Goal: Task Accomplishment & Management: Manage account settings

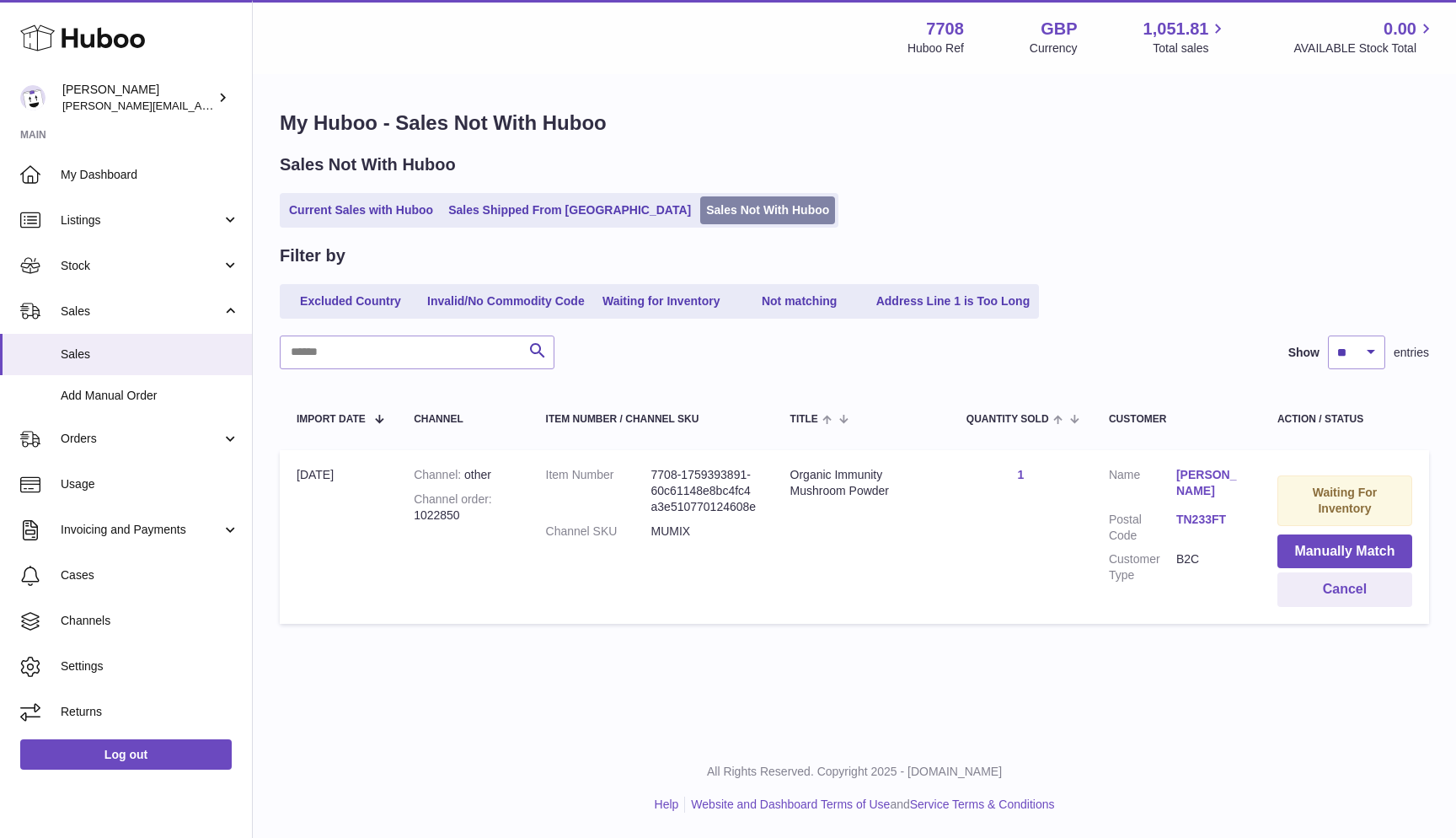
click at [739, 214] on link "Sales Not With Huboo" at bounding box center [767, 210] width 135 height 28
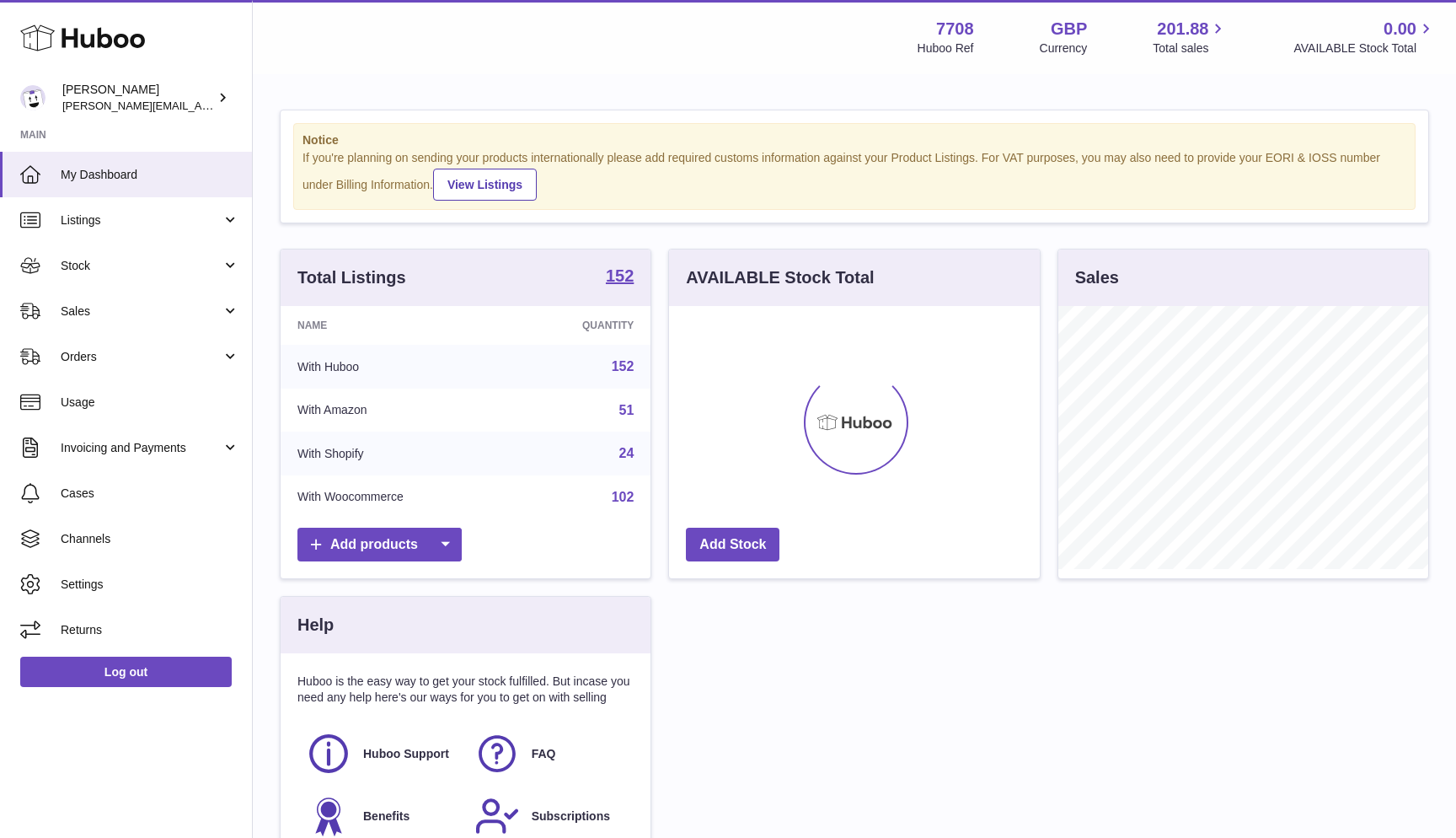
scroll to position [263, 371]
click at [122, 293] on link "Sales" at bounding box center [126, 311] width 252 height 46
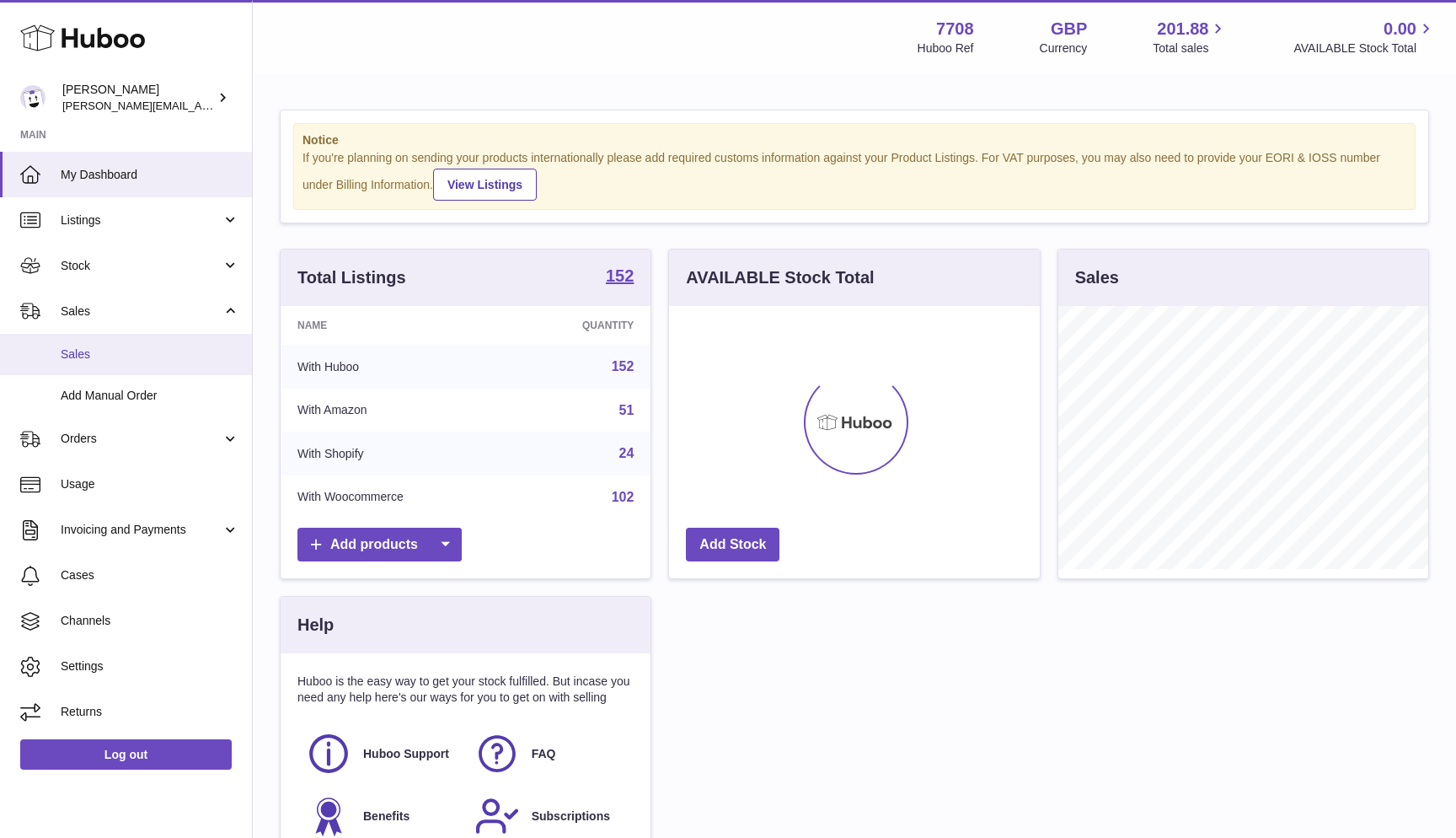
click at [113, 347] on span "Sales" at bounding box center [150, 354] width 179 height 16
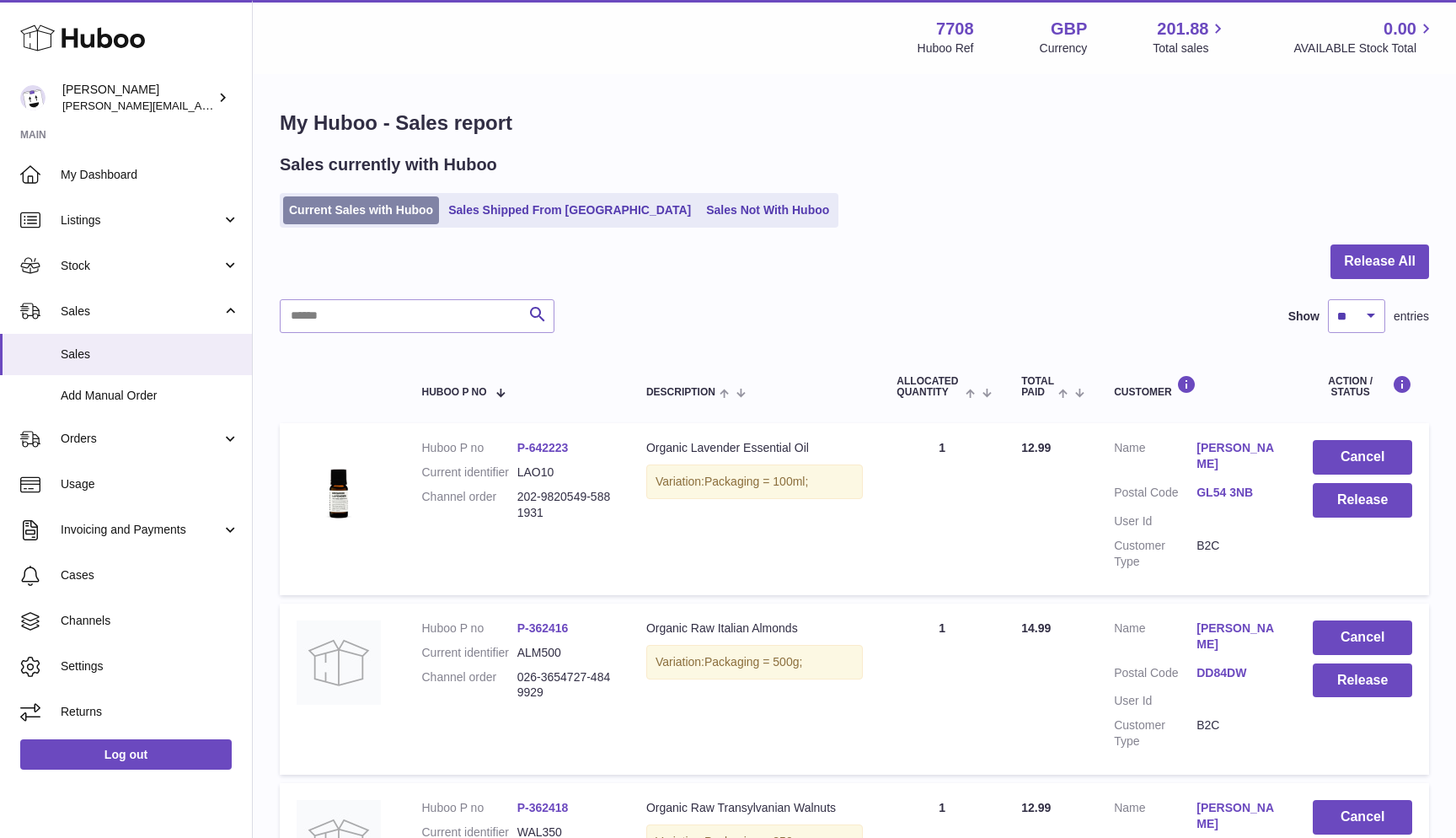
click at [288, 206] on link "Current Sales with Huboo" at bounding box center [361, 210] width 156 height 28
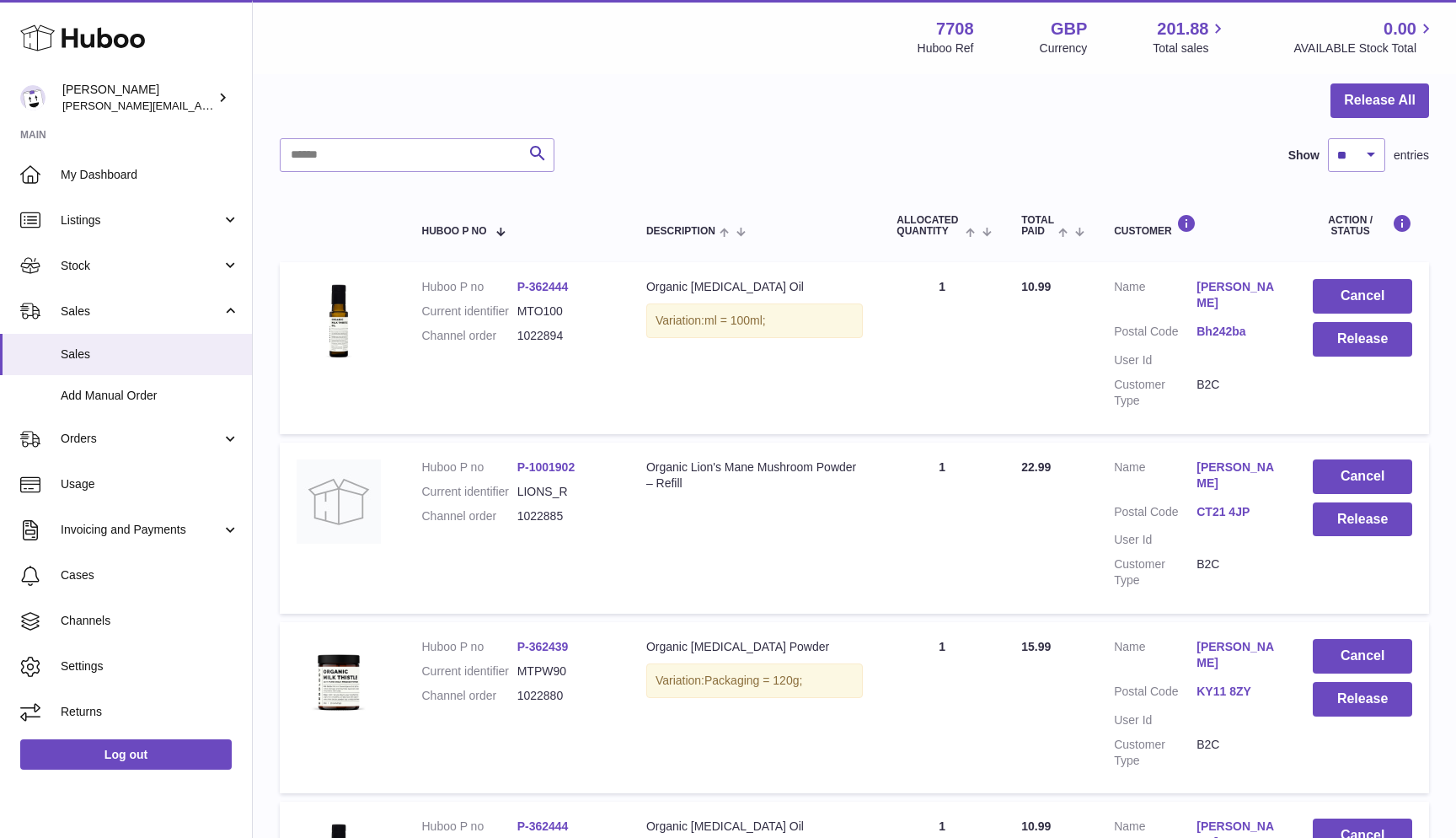
scroll to position [158, 0]
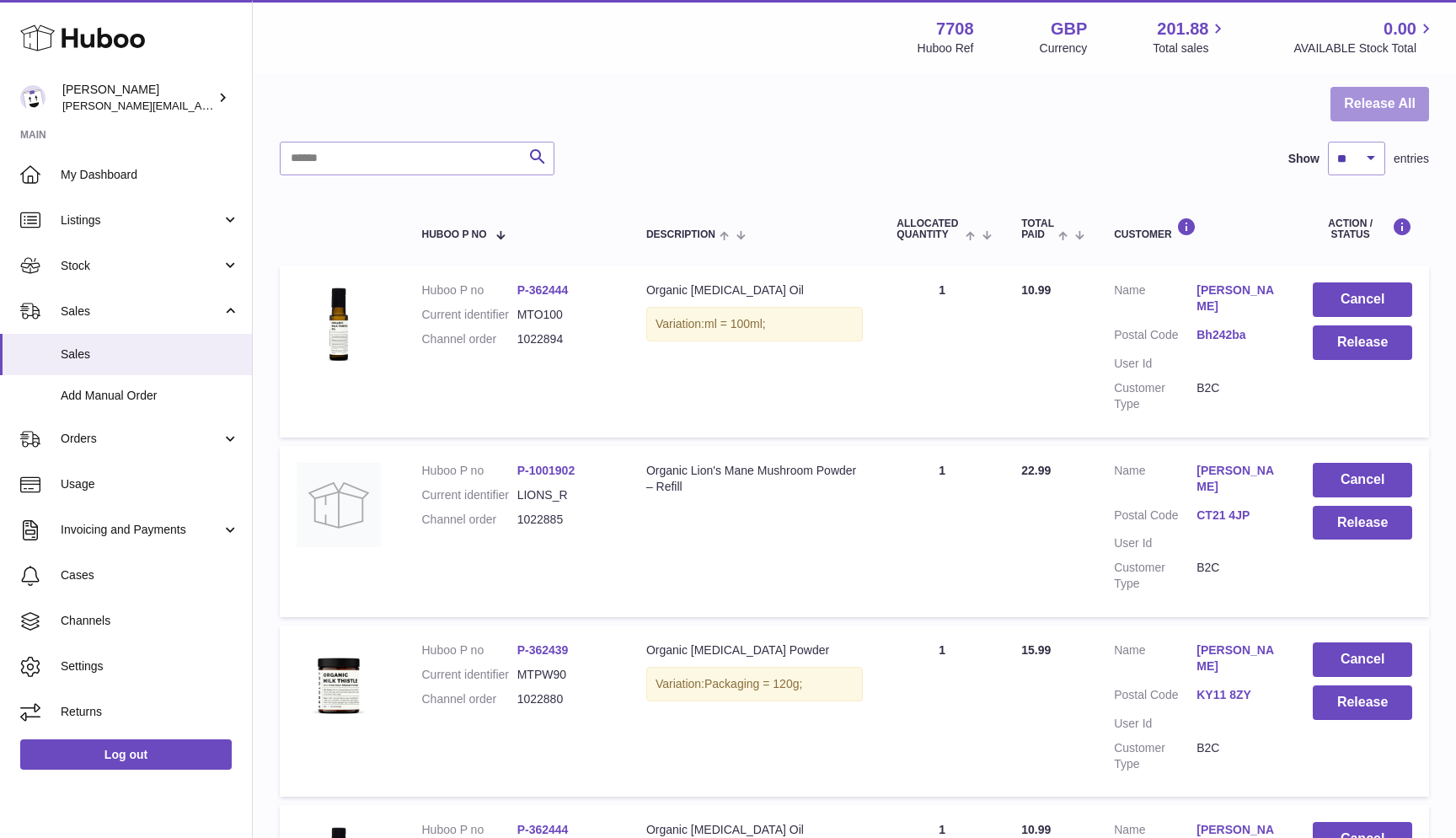
click at [1423, 100] on button "Release All" at bounding box center [1380, 103] width 98 height 35
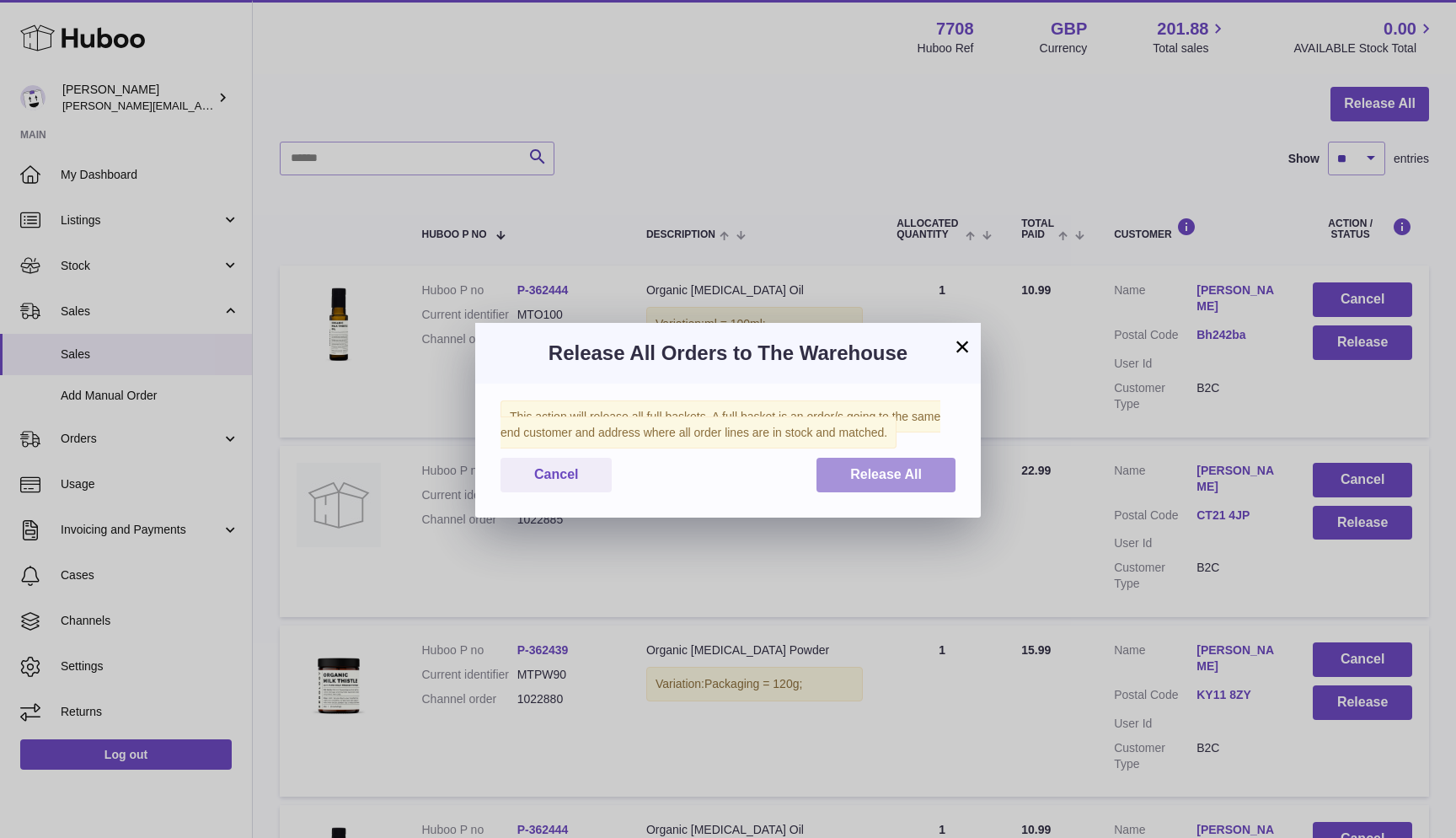
click at [922, 468] on button "Release All" at bounding box center [886, 475] width 139 height 35
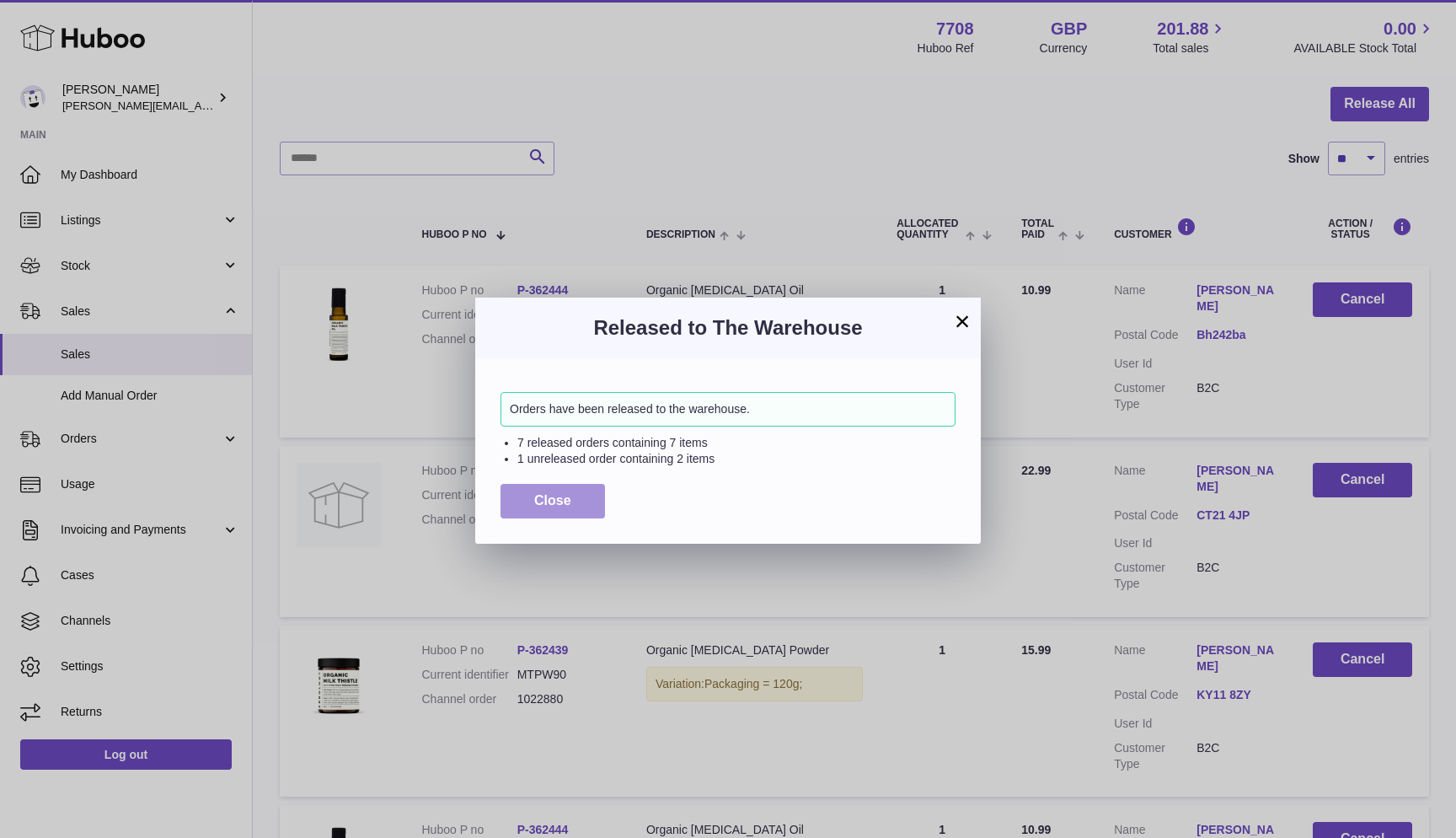
click at [521, 500] on button "Close" at bounding box center [552, 500] width 104 height 35
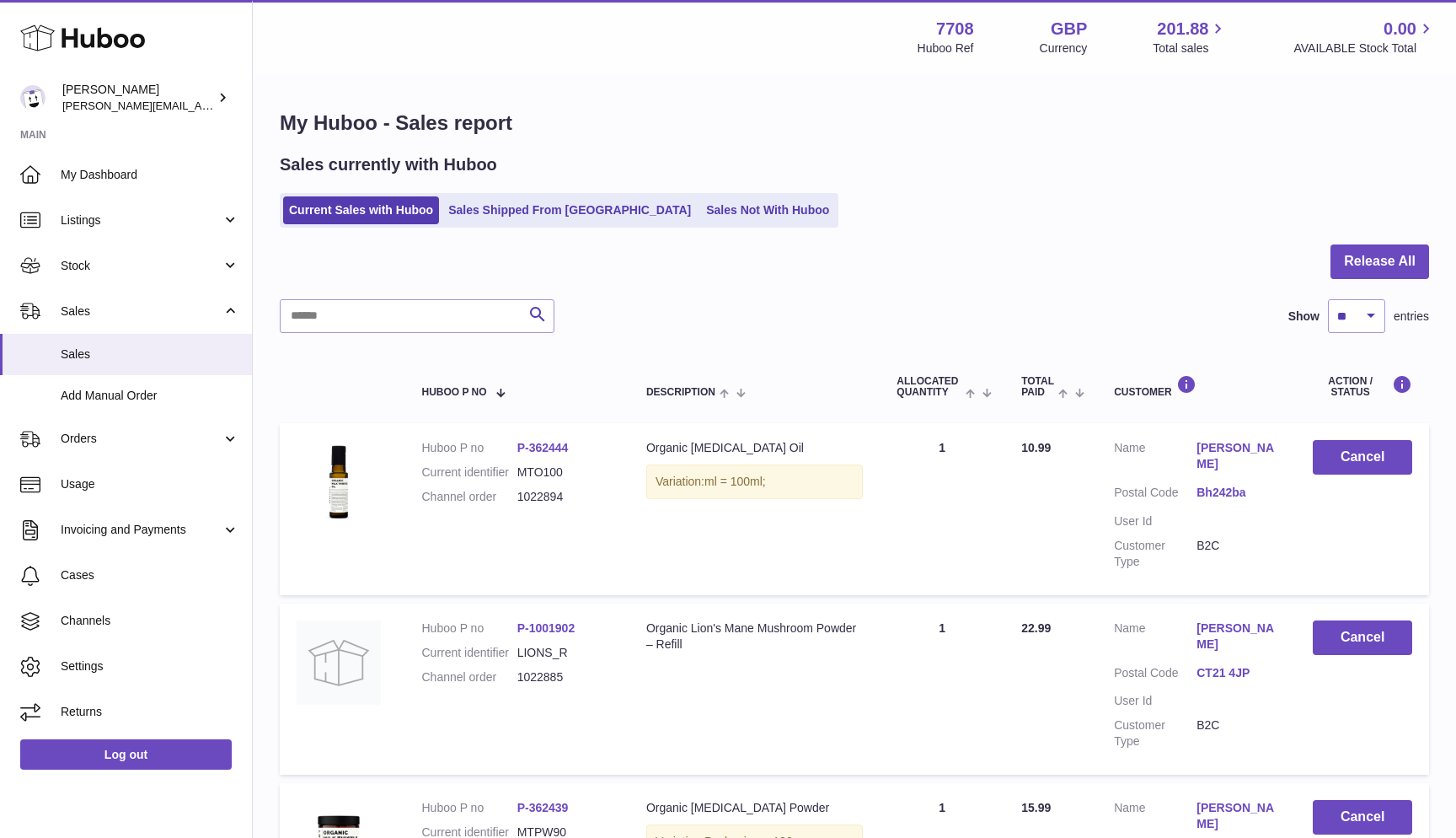
scroll to position [0, 0]
click at [633, 195] on ul "Current Sales with Huboo Sales Shipped From Huboo Sales Not With Huboo" at bounding box center [559, 210] width 559 height 35
click at [700, 205] on link "Sales Not With Huboo" at bounding box center [767, 210] width 135 height 28
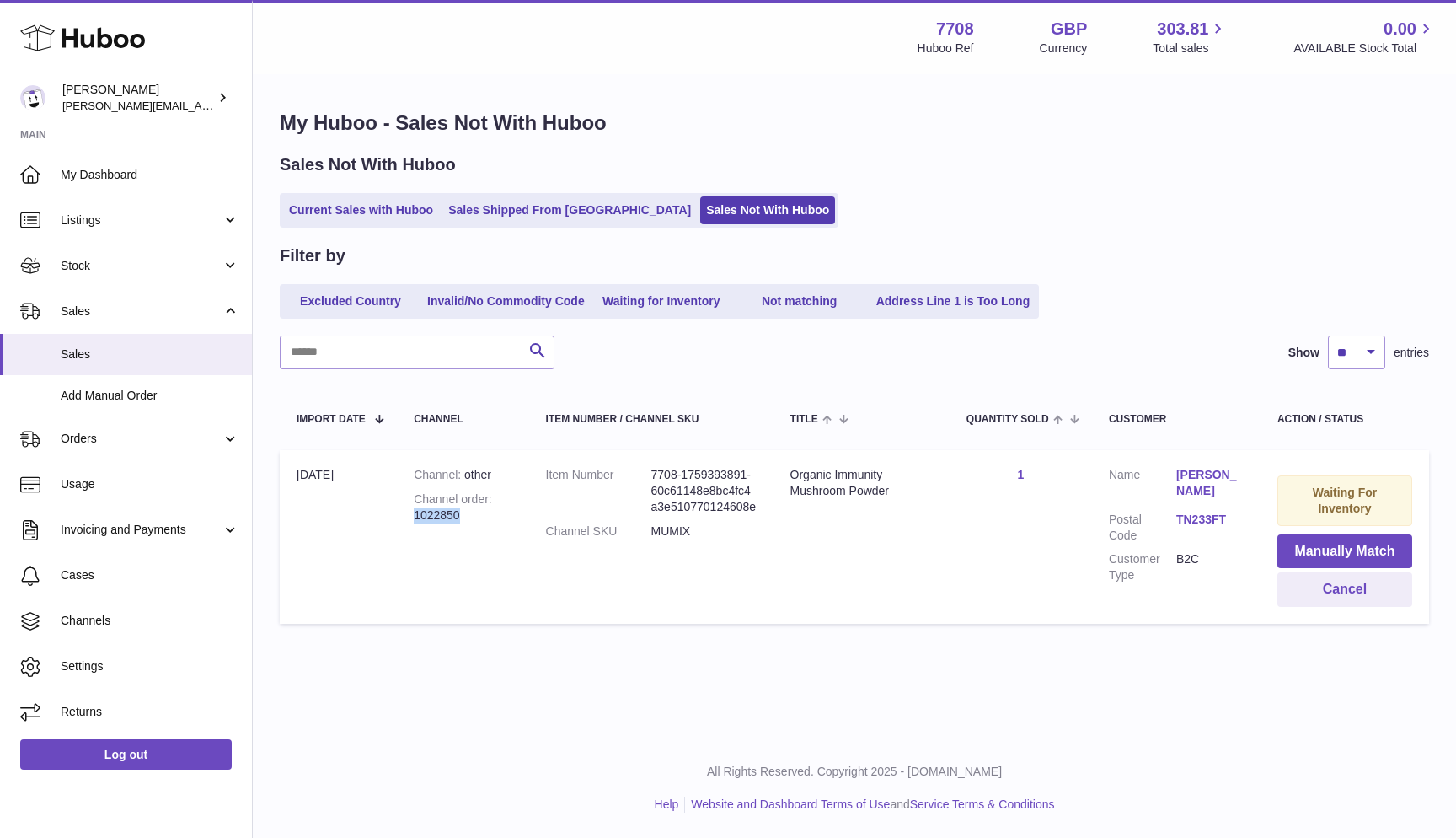
drag, startPoint x: 416, startPoint y: 511, endPoint x: 469, endPoint y: 511, distance: 53.0
click at [469, 511] on div "Channel order 1022850" at bounding box center [462, 507] width 98 height 32
copy div "1022850"
click at [298, 203] on link "Current Sales with Huboo" at bounding box center [361, 210] width 156 height 28
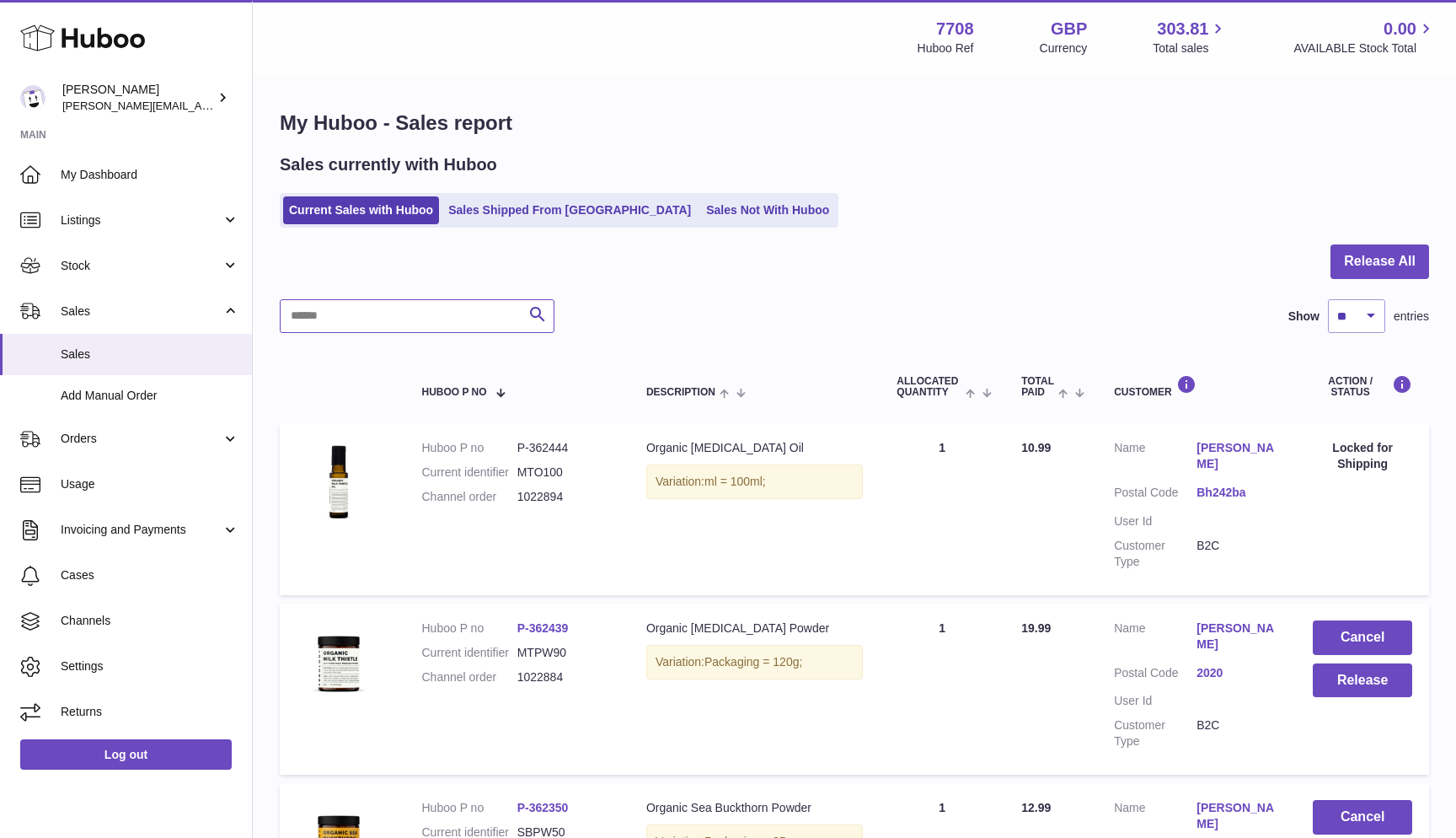
click at [343, 316] on input "text" at bounding box center [417, 316] width 275 height 34
paste input "*******"
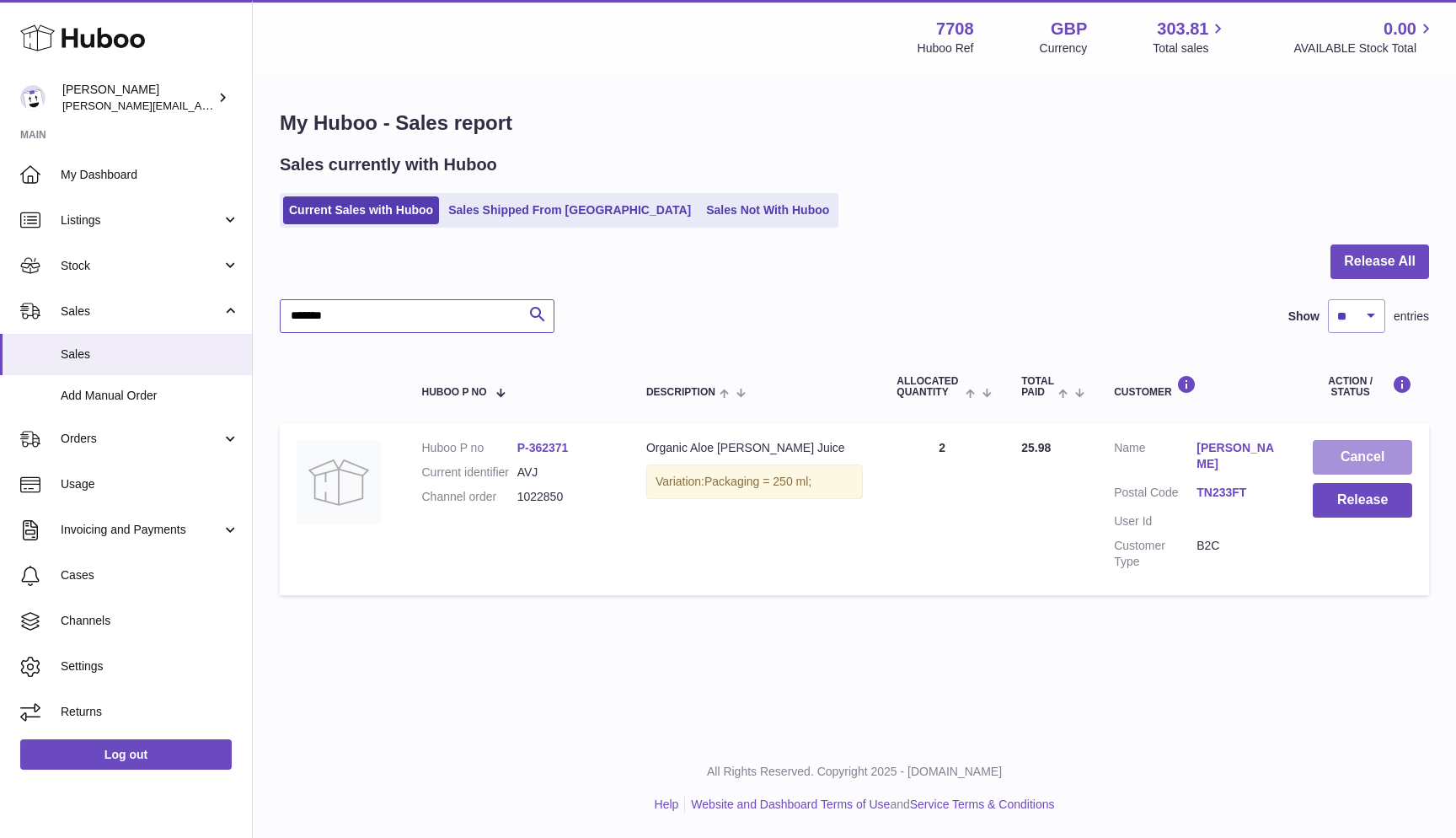
type input "*******"
click at [1381, 460] on button "Cancel" at bounding box center [1362, 457] width 99 height 35
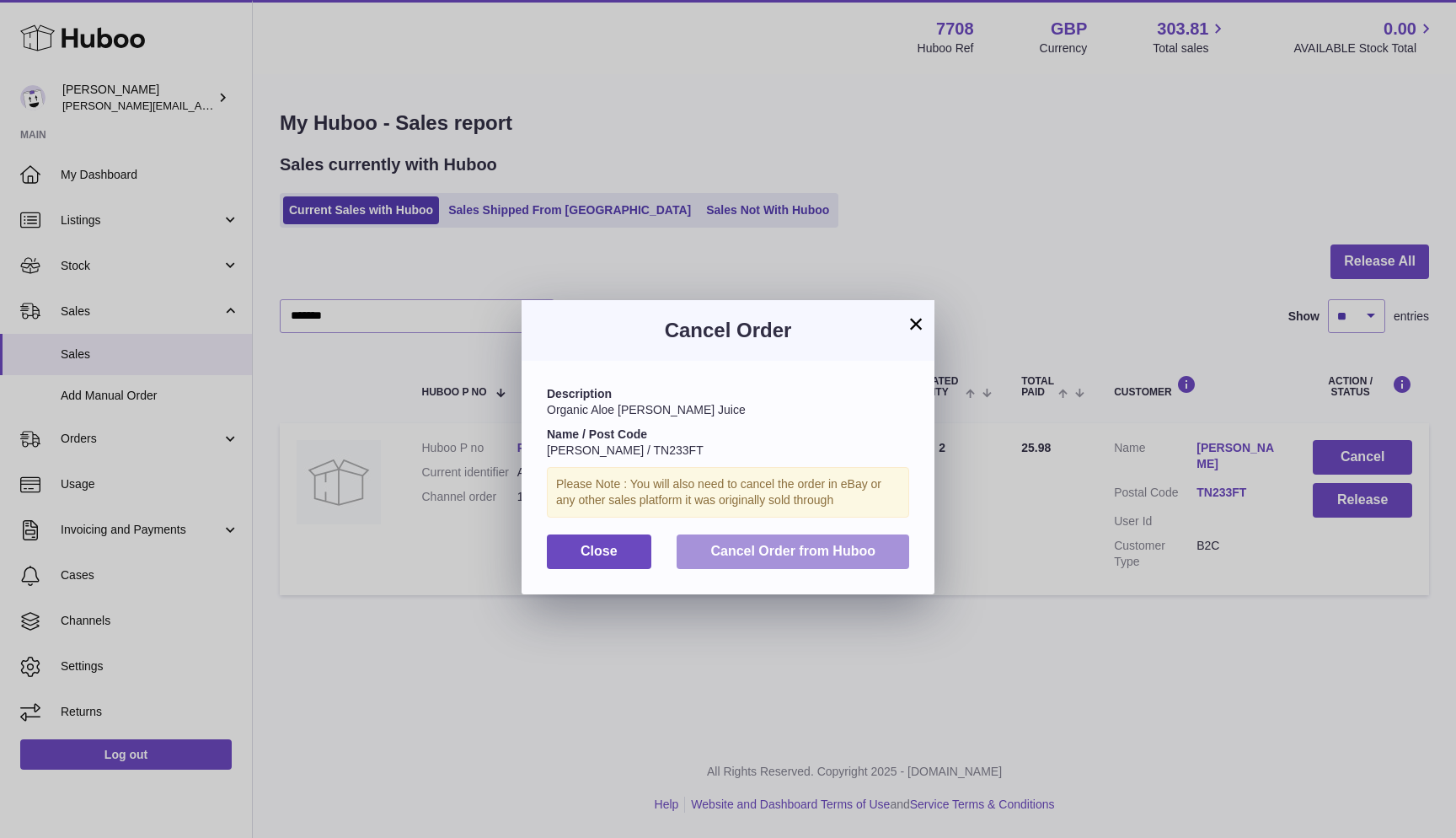
click at [782, 546] on span "Cancel Order from Huboo" at bounding box center [793, 550] width 165 height 14
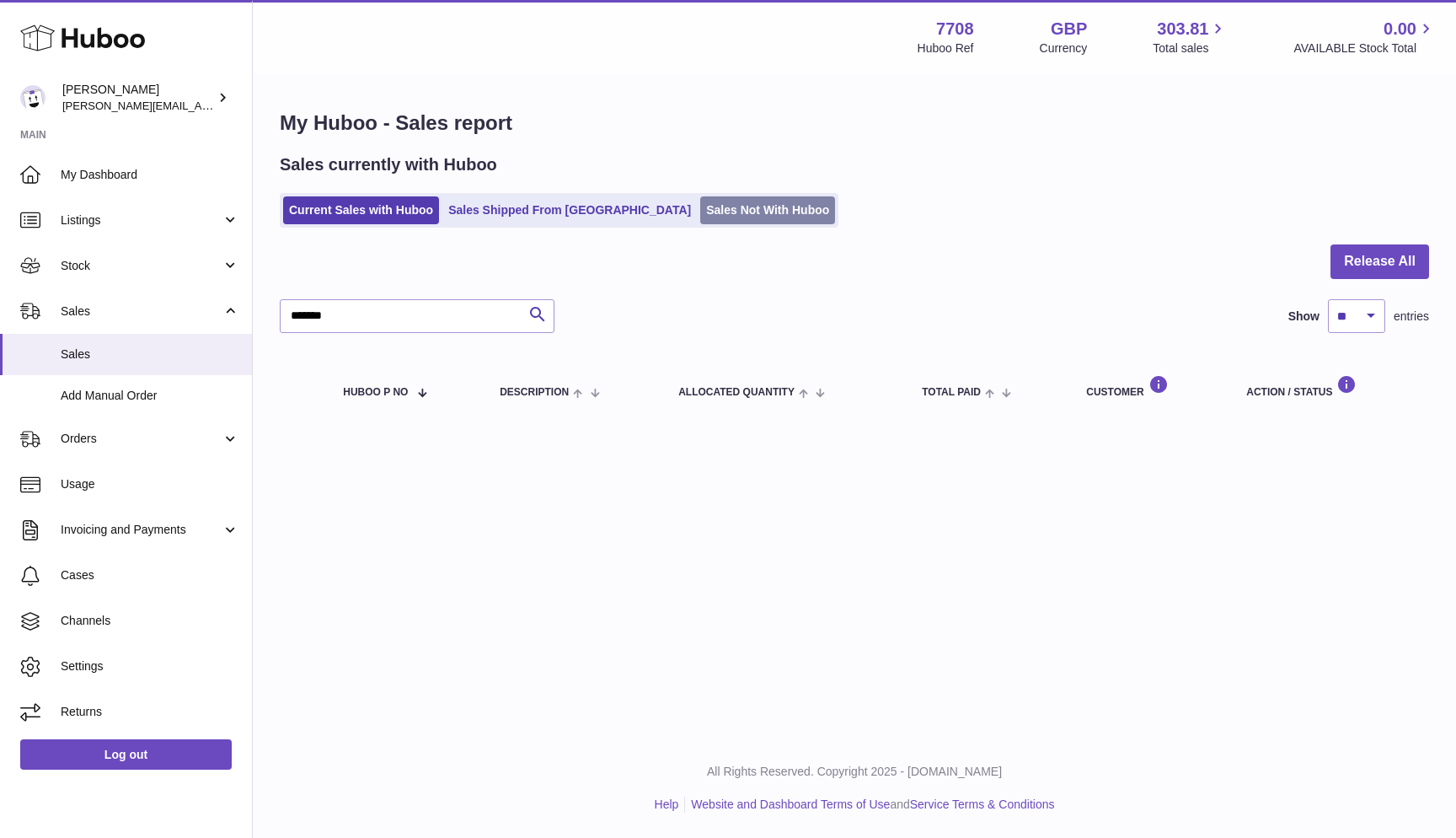
click at [700, 212] on link "Sales Not With Huboo" at bounding box center [767, 210] width 135 height 28
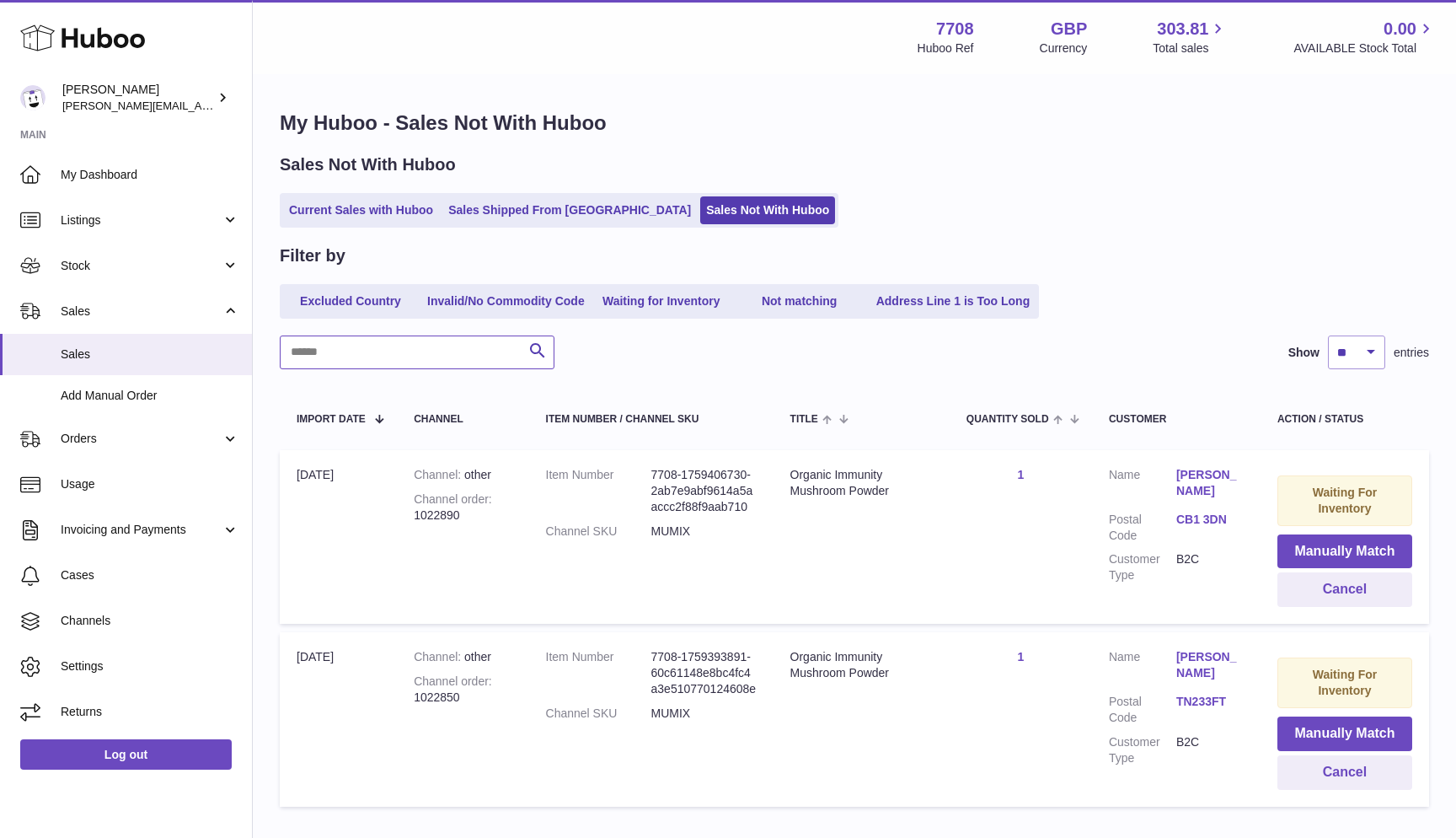
click at [423, 346] on input "text" at bounding box center [417, 353] width 275 height 34
paste input "*******"
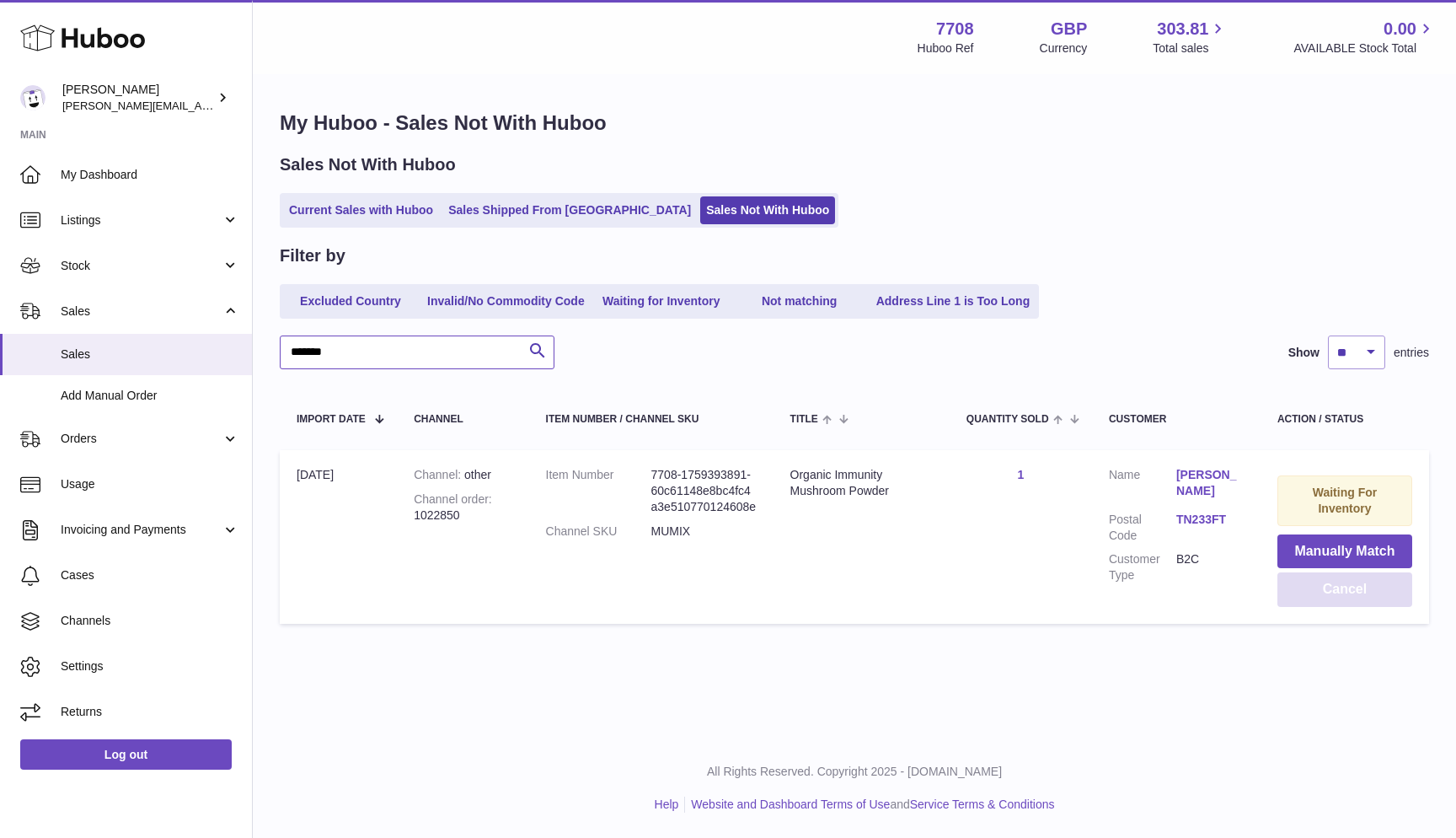
type input "*******"
click at [1388, 591] on button "Cancel" at bounding box center [1345, 589] width 135 height 35
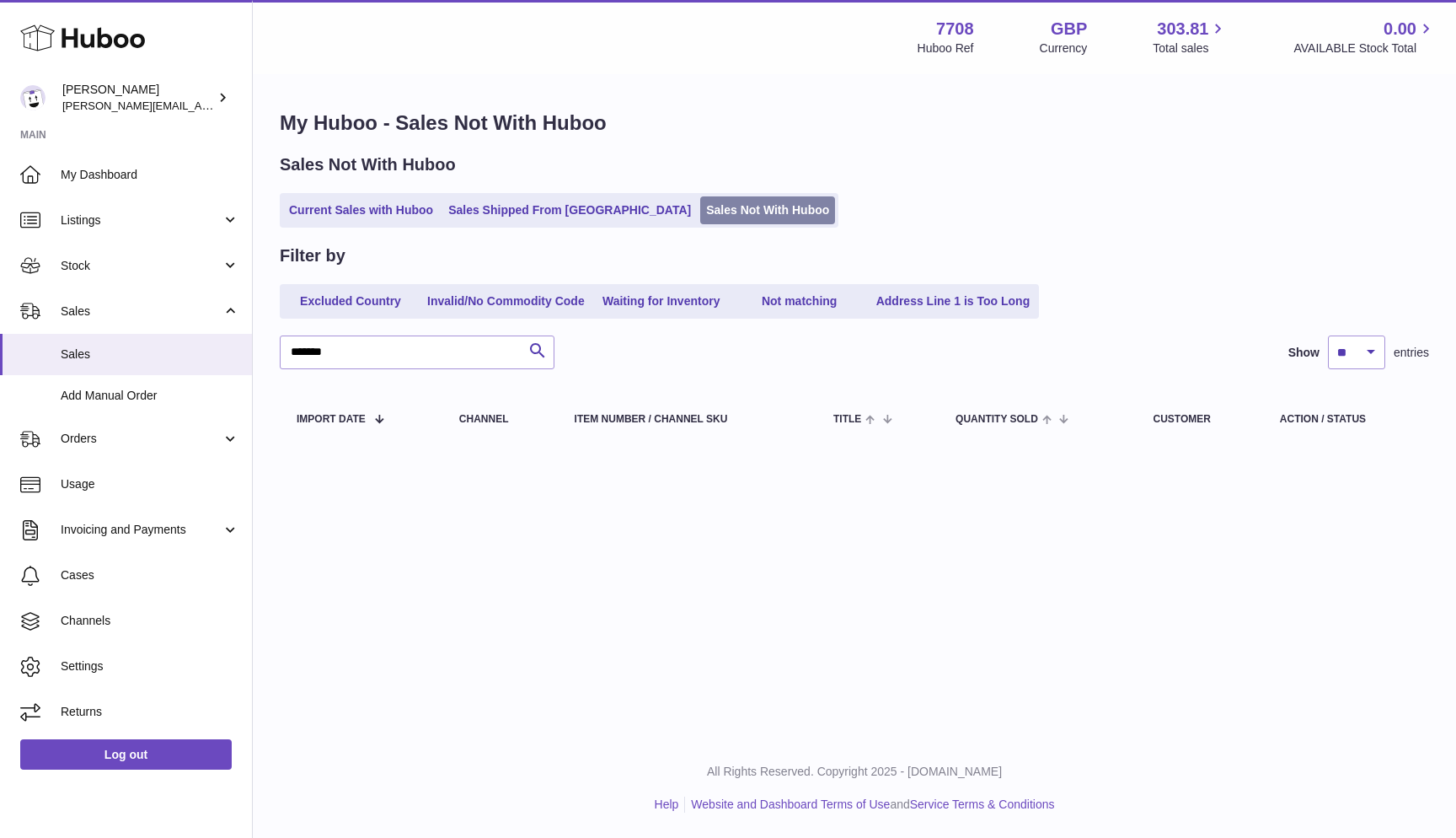
click at [700, 201] on link "Sales Not With Huboo" at bounding box center [767, 210] width 135 height 28
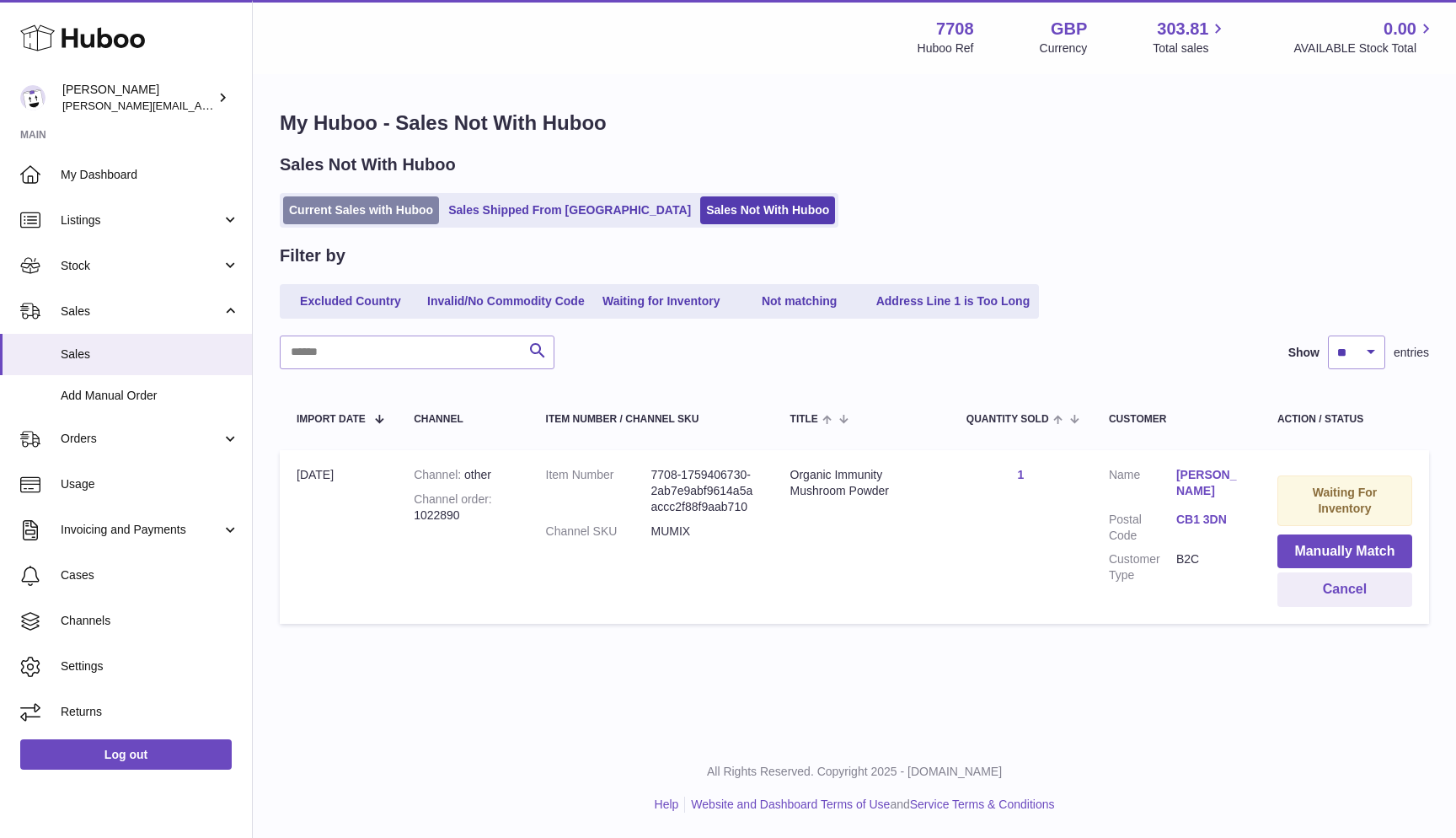
click at [358, 215] on link "Current Sales with Huboo" at bounding box center [361, 210] width 156 height 28
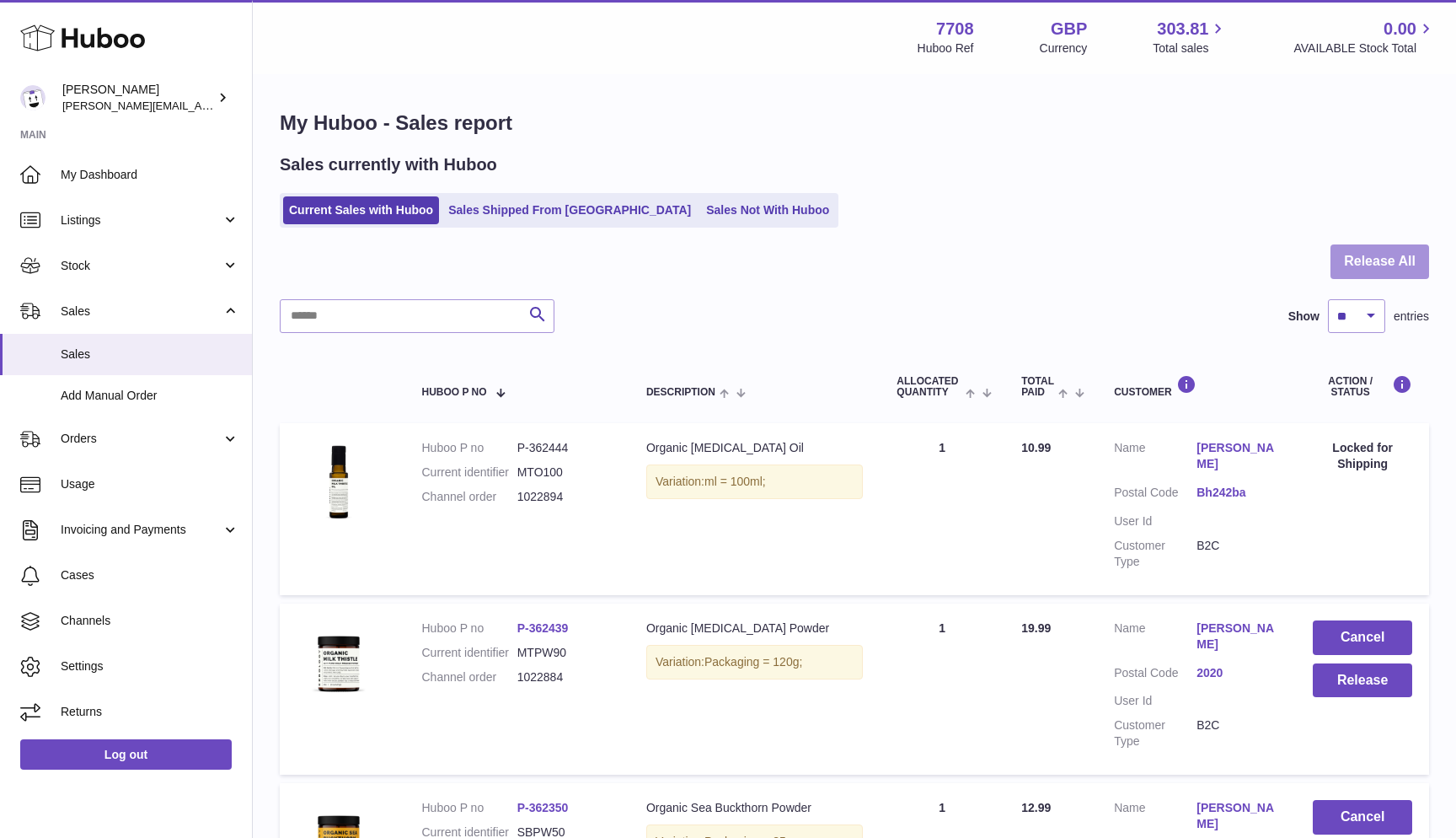
click at [1417, 268] on button "Release All" at bounding box center [1380, 261] width 98 height 35
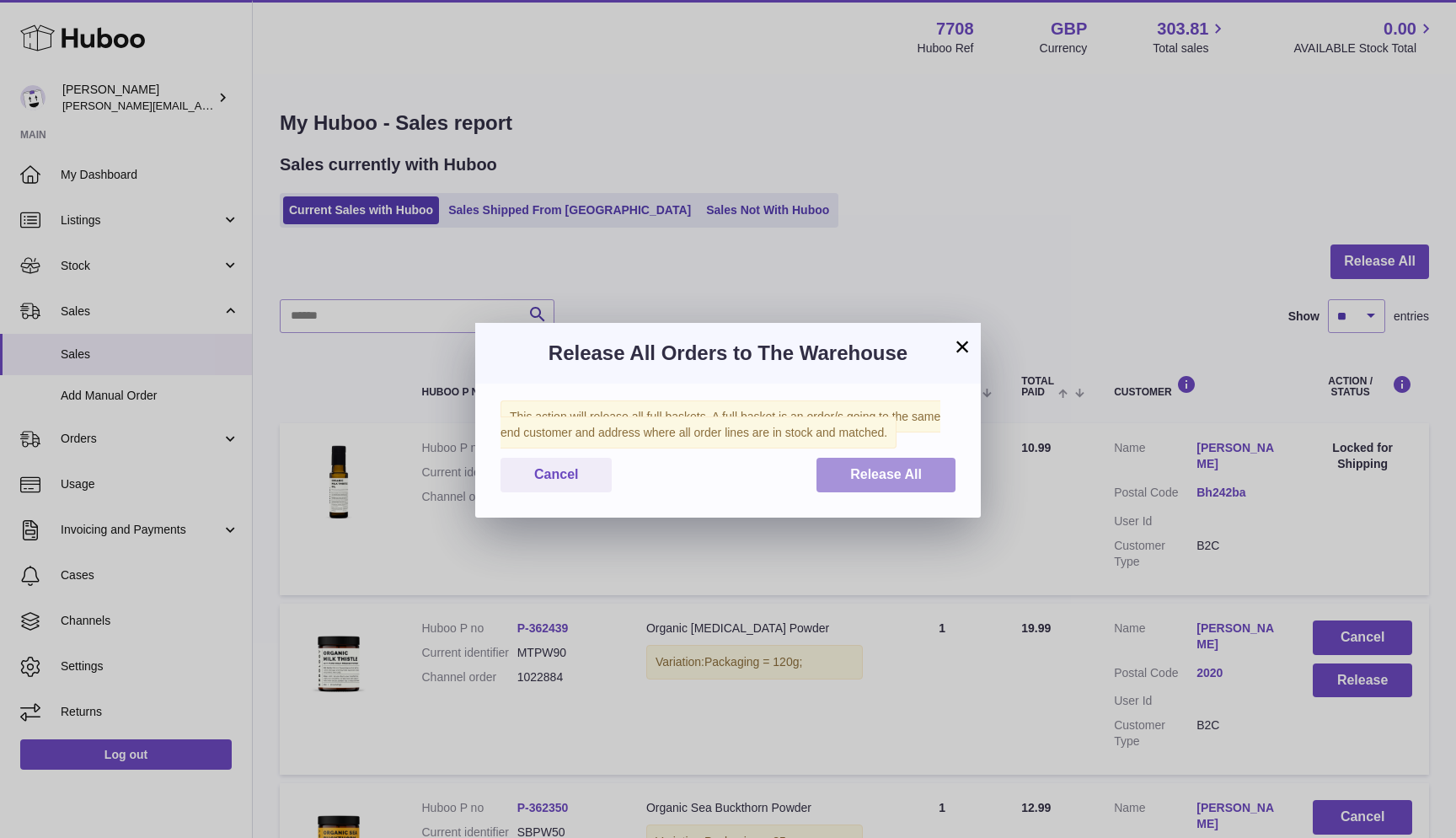
click at [946, 481] on button "Release All" at bounding box center [886, 475] width 139 height 35
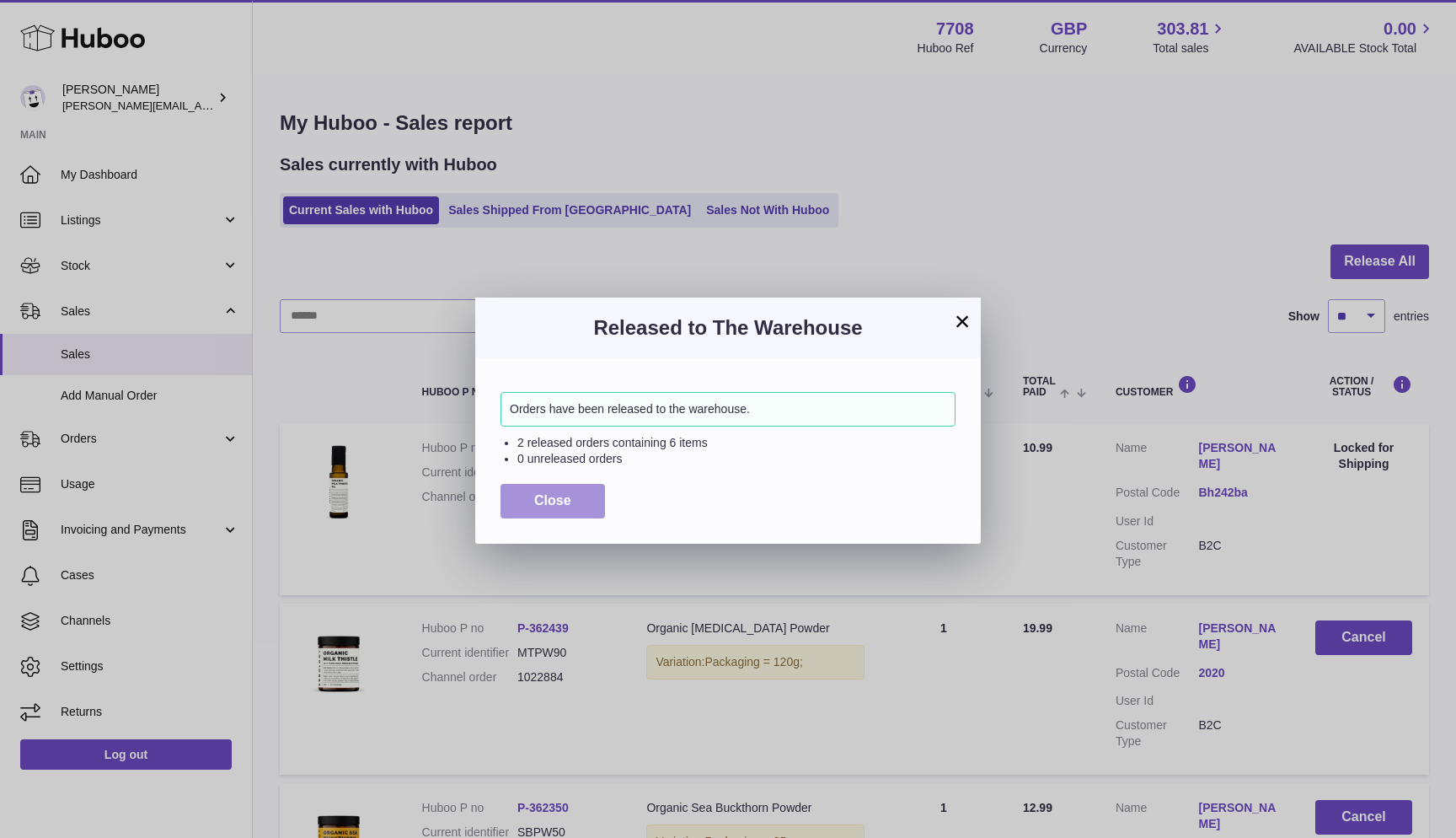
click at [539, 499] on span "Close" at bounding box center [553, 500] width 37 height 14
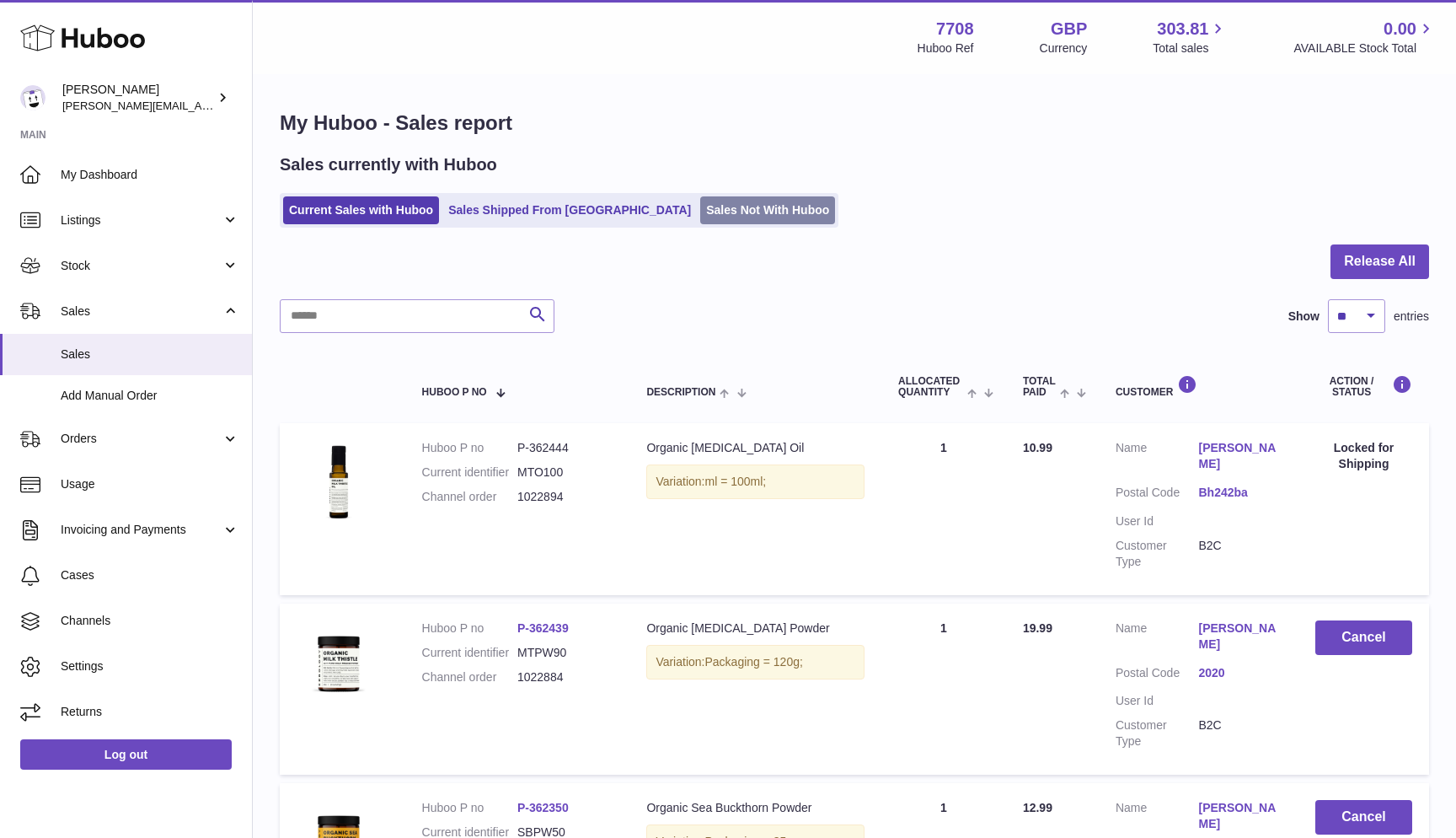
click at [700, 217] on link "Sales Not With Huboo" at bounding box center [767, 210] width 135 height 28
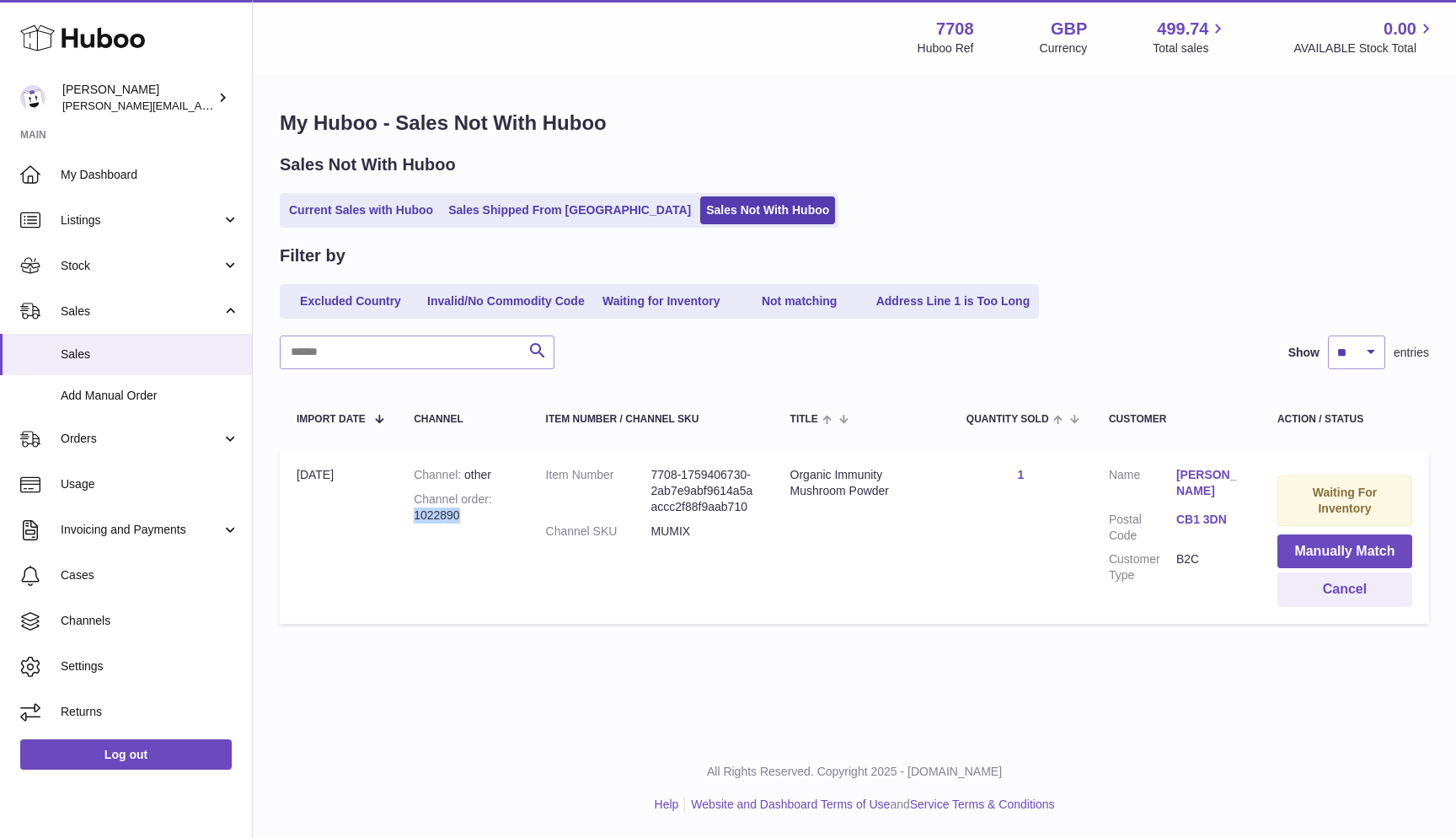
drag, startPoint x: 463, startPoint y: 513, endPoint x: 410, endPoint y: 515, distance: 53.0
click at [410, 515] on td "Channel other Channel order 1022890" at bounding box center [462, 537] width 131 height 174
copy div "1022890"
click at [323, 210] on link "Current Sales with Huboo" at bounding box center [361, 210] width 156 height 28
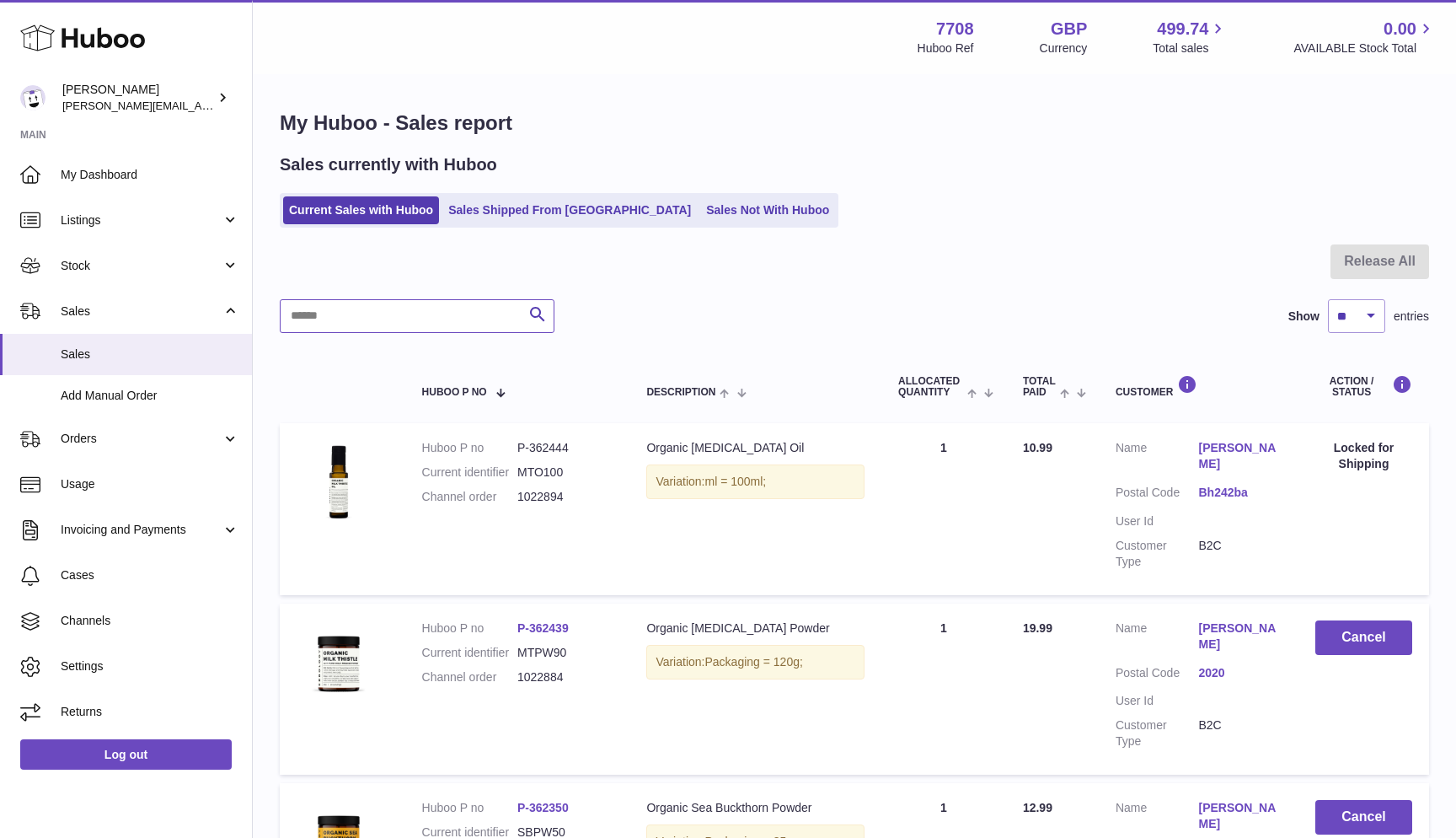
click at [358, 313] on input "text" at bounding box center [417, 316] width 275 height 34
paste input "*******"
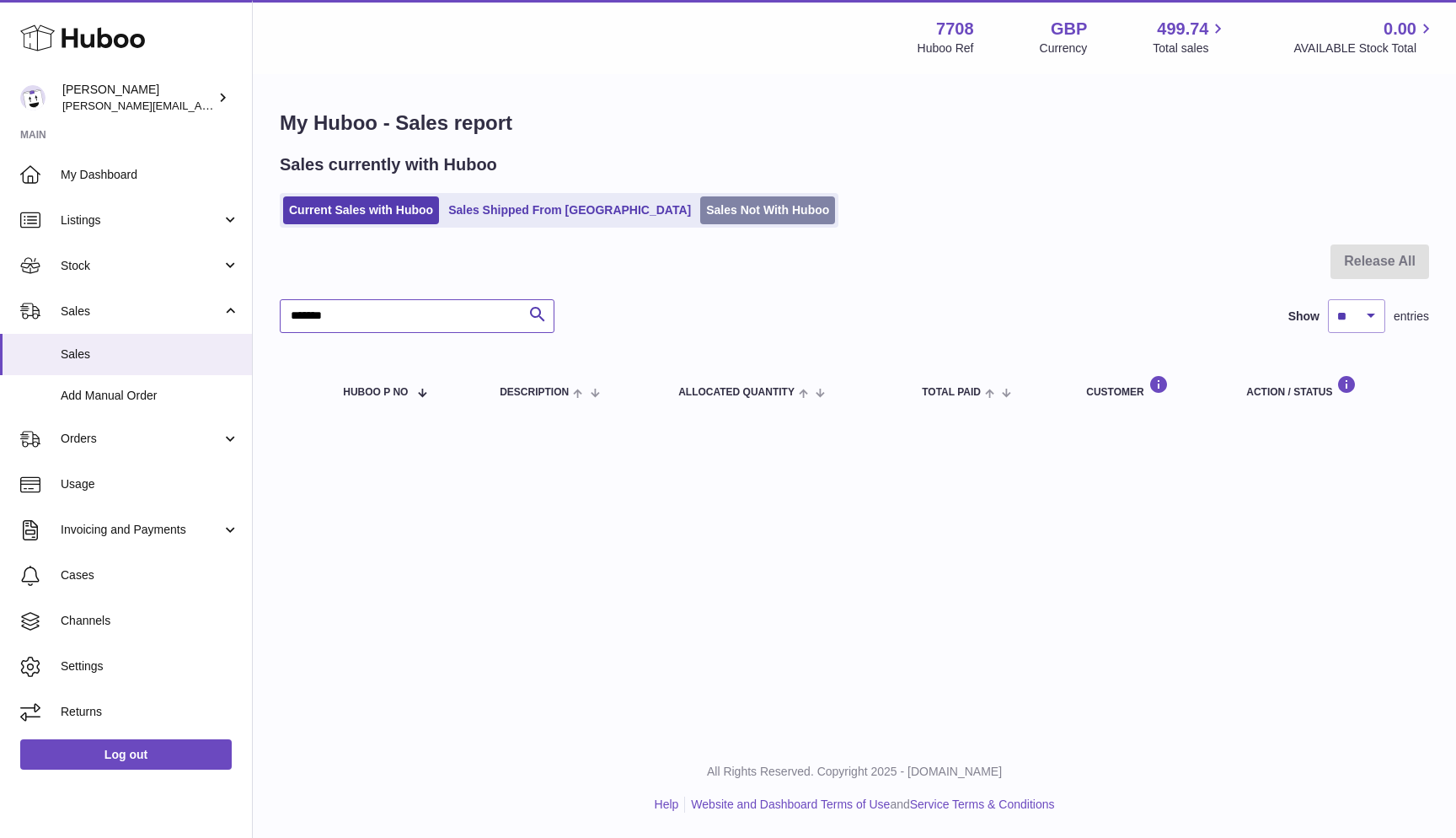
type input "*******"
click at [700, 207] on link "Sales Not With Huboo" at bounding box center [767, 210] width 135 height 28
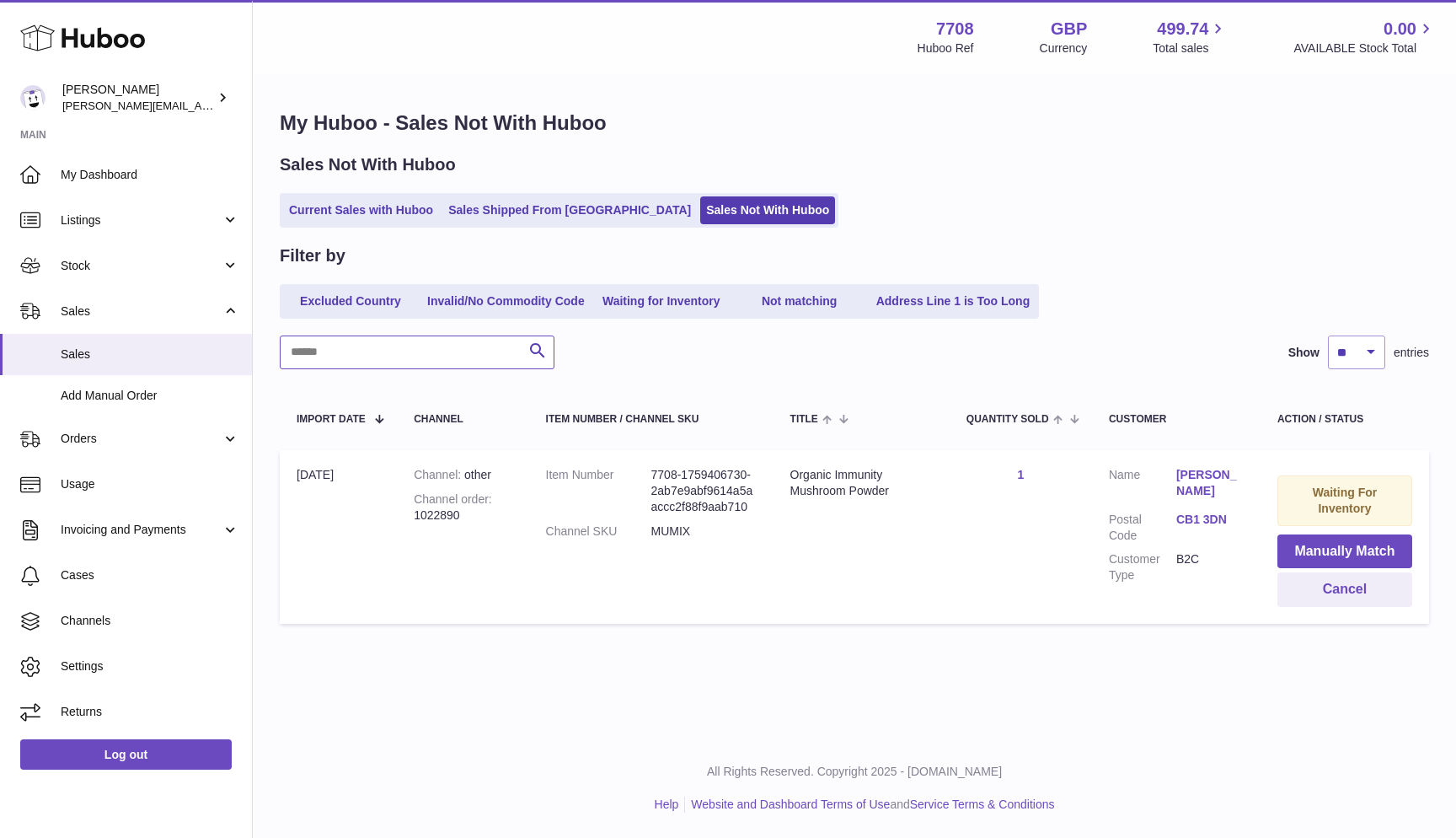
click at [322, 349] on input "text" at bounding box center [417, 353] width 275 height 34
paste input "*******"
type input "*******"
click at [1351, 587] on button "Cancel" at bounding box center [1345, 589] width 135 height 35
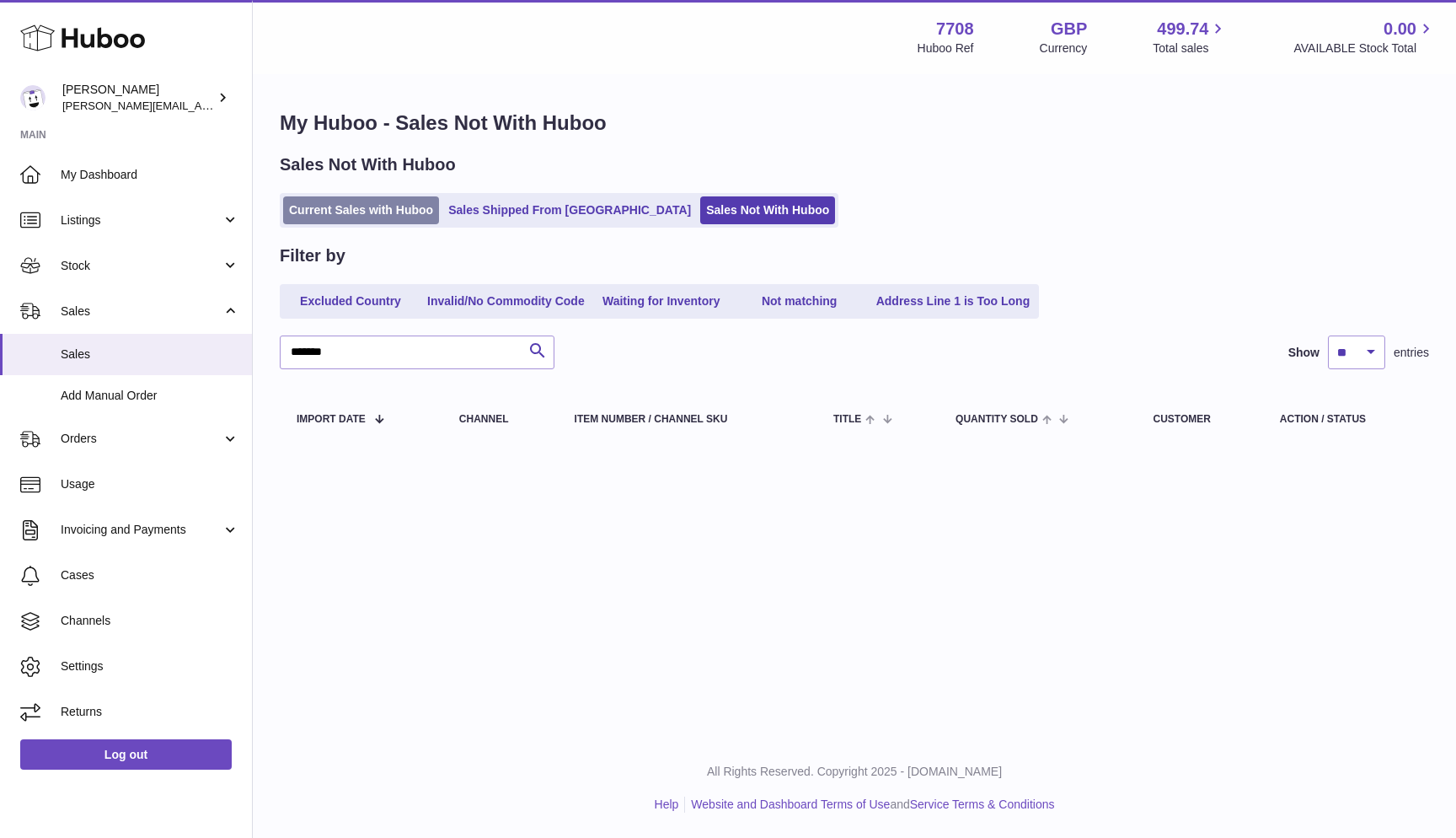
click at [311, 213] on link "Current Sales with Huboo" at bounding box center [361, 210] width 156 height 28
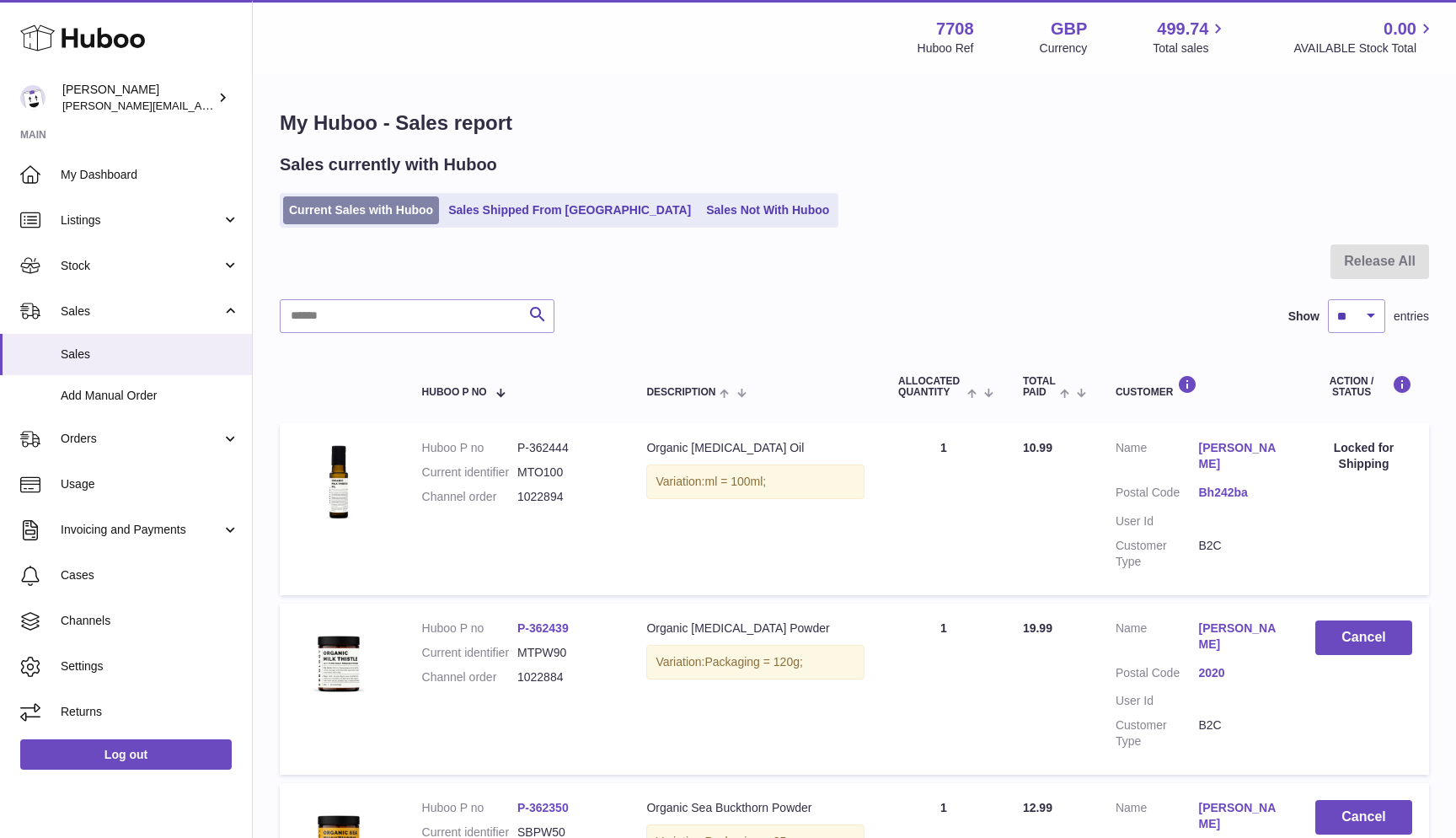
click at [308, 215] on link "Current Sales with Huboo" at bounding box center [361, 210] width 156 height 28
click at [295, 207] on link "Current Sales with Huboo" at bounding box center [361, 210] width 156 height 28
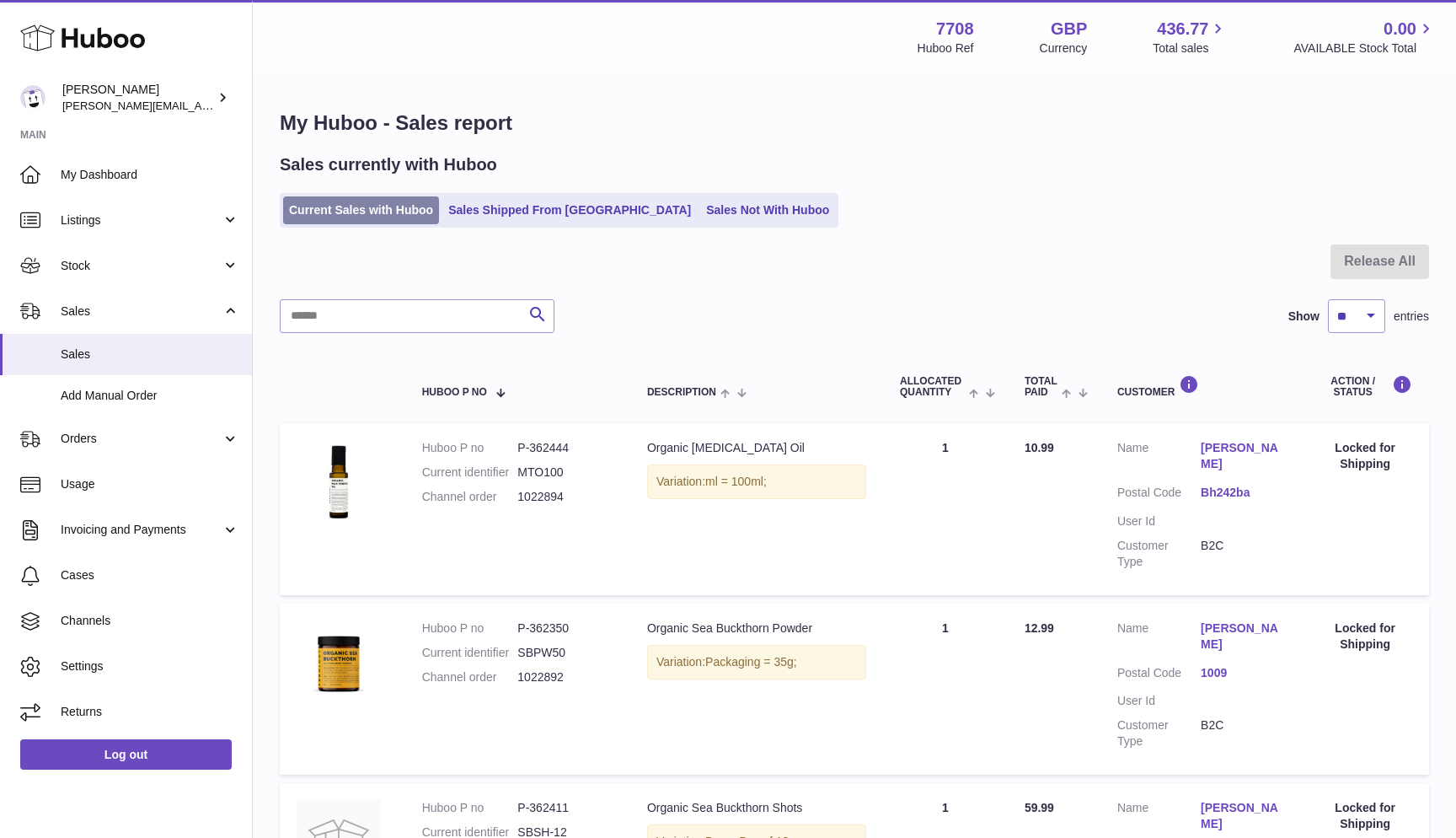
click at [296, 206] on link "Current Sales with Huboo" at bounding box center [361, 210] width 156 height 28
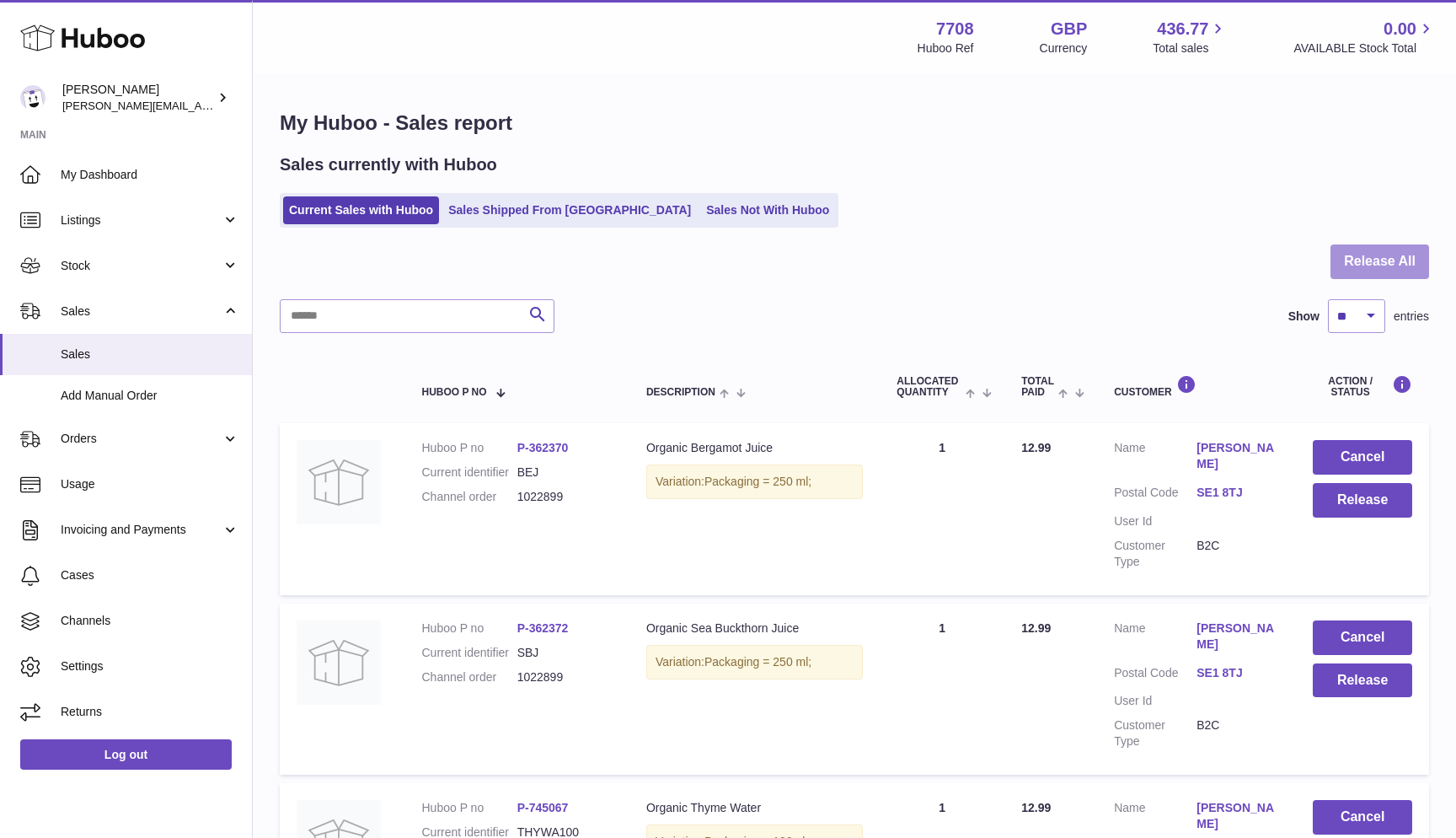
click at [1358, 267] on button "Release All" at bounding box center [1380, 261] width 98 height 35
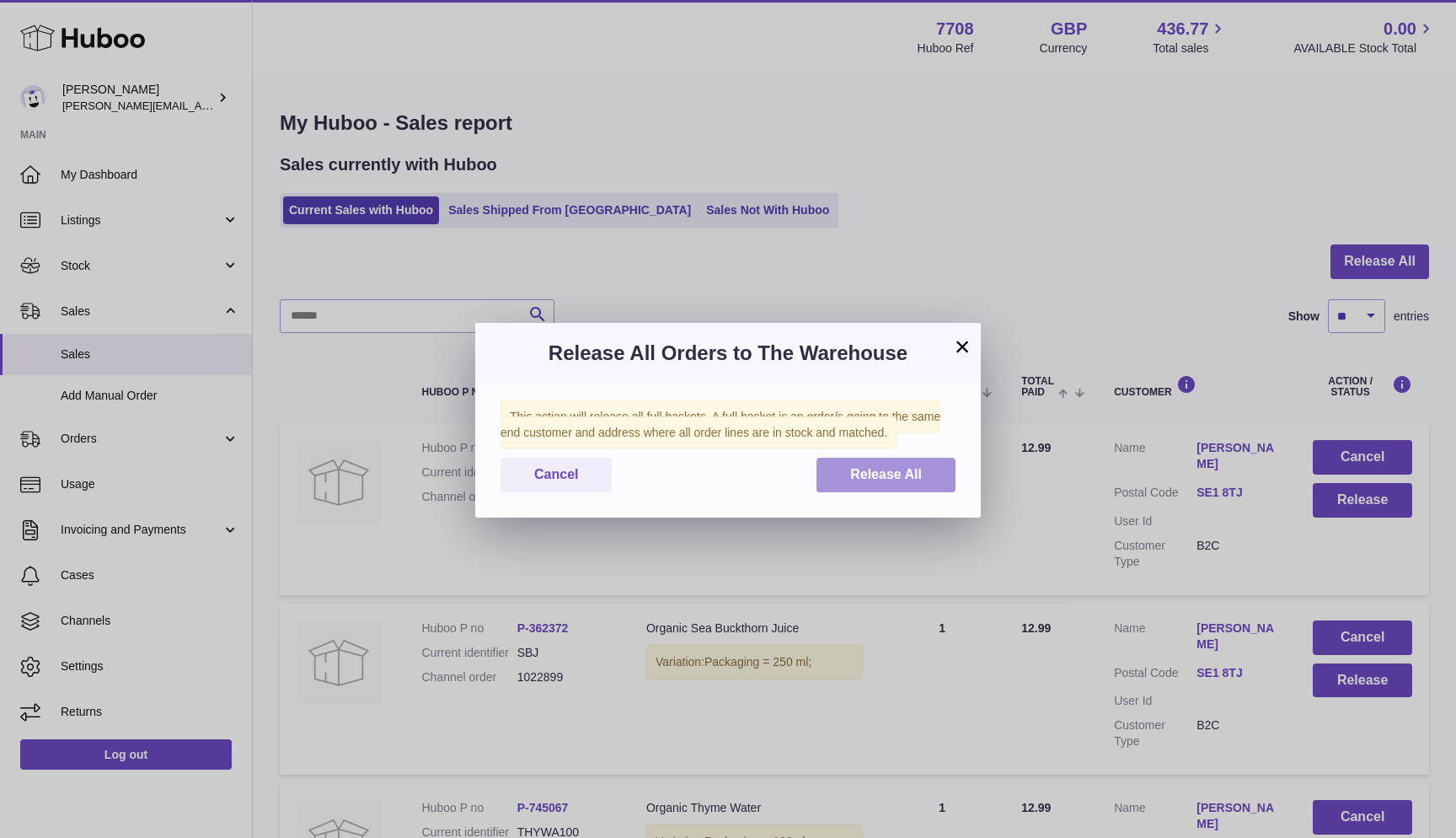
click at [880, 470] on span "Release All" at bounding box center [886, 474] width 71 height 14
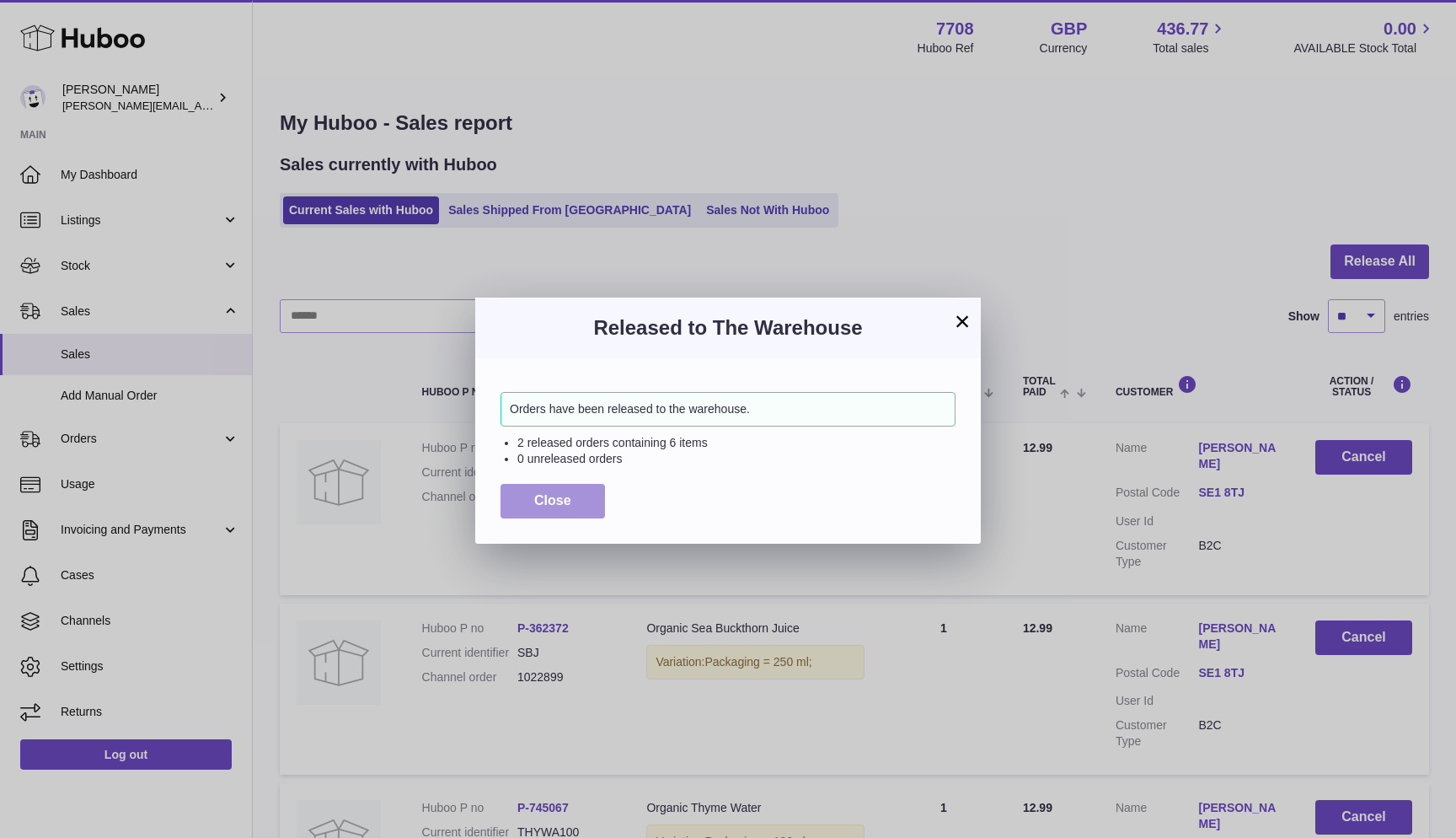
click at [530, 489] on button "Close" at bounding box center [552, 500] width 104 height 35
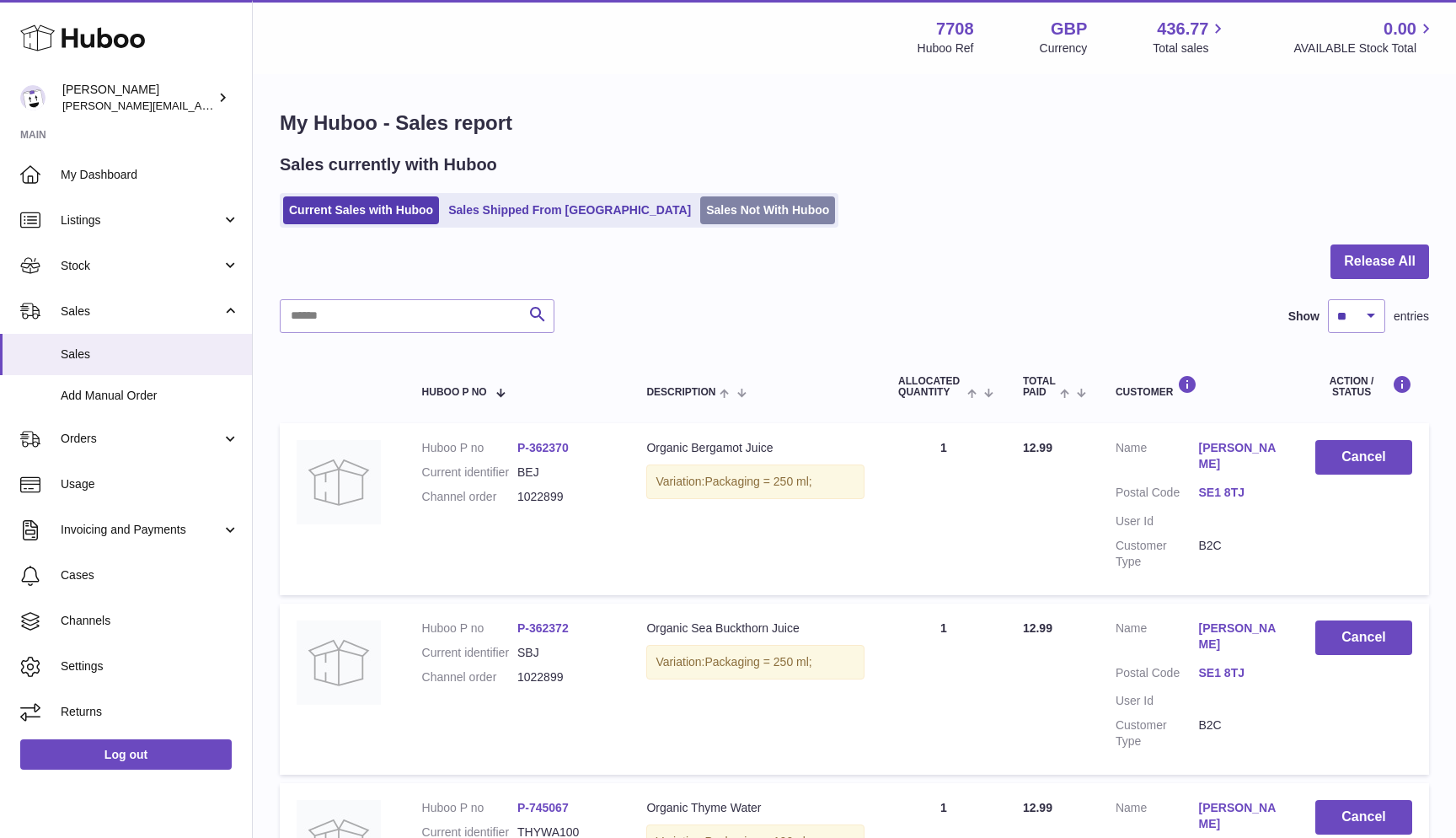
click at [700, 205] on link "Sales Not With Huboo" at bounding box center [767, 210] width 135 height 28
